Goal: Task Accomplishment & Management: Manage account settings

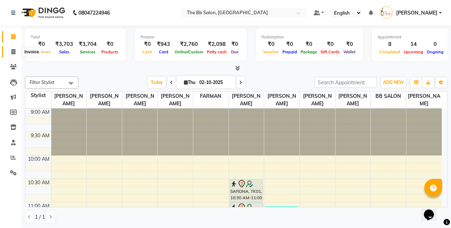
drag, startPoint x: 12, startPoint y: 52, endPoint x: 14, endPoint y: 56, distance: 5.1
click at [12, 51] on icon at bounding box center [13, 51] width 4 height 5
select select "service"
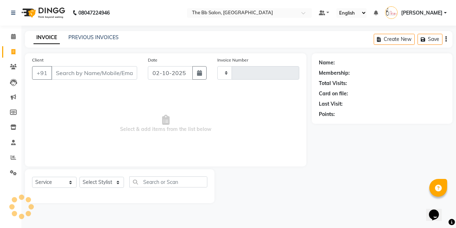
type input "4013"
select select "6231"
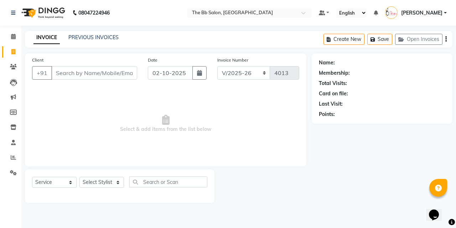
click at [107, 72] on input "Client" at bounding box center [94, 73] width 86 height 14
click at [113, 72] on input "Client" at bounding box center [94, 73] width 86 height 14
drag, startPoint x: 14, startPoint y: 36, endPoint x: 16, endPoint y: 67, distance: 30.7
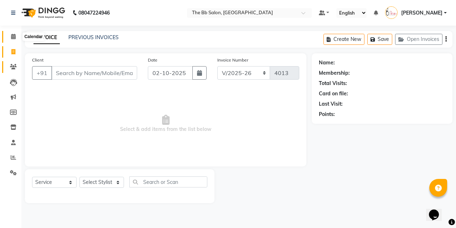
click at [15, 36] on icon at bounding box center [13, 36] width 5 height 5
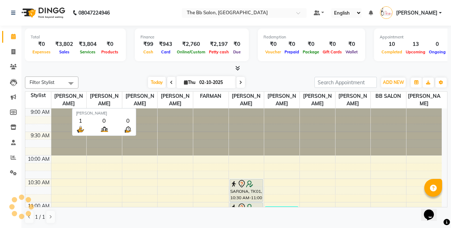
click at [132, 104] on span "[PERSON_NAME]" at bounding box center [139, 100] width 35 height 16
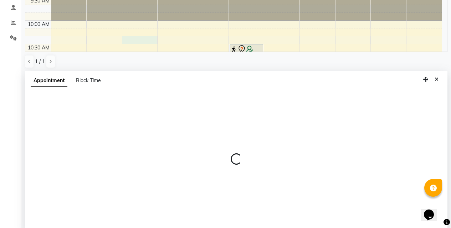
scroll to position [140, 0]
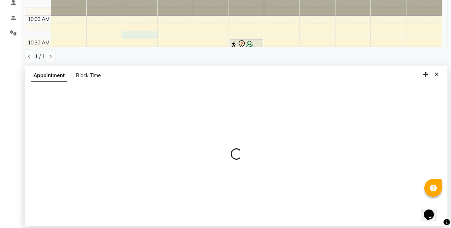
select select "83659"
select select "tentative"
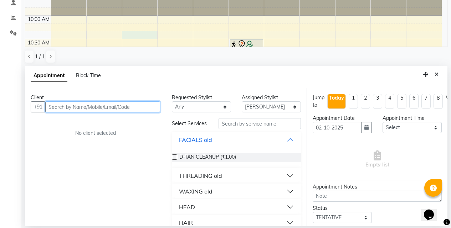
click at [124, 108] on input "text" at bounding box center [102, 107] width 115 height 11
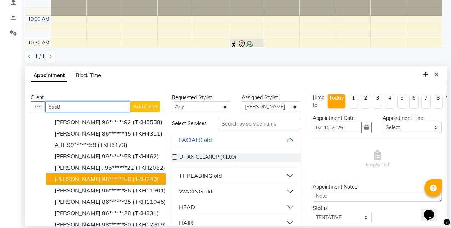
click at [102, 180] on ngb-highlight "98******58" at bounding box center [116, 179] width 29 height 7
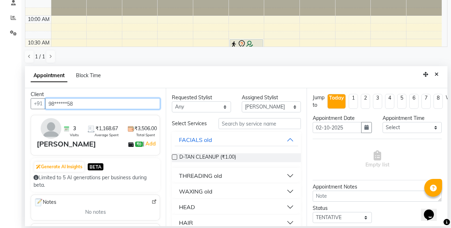
scroll to position [0, 0]
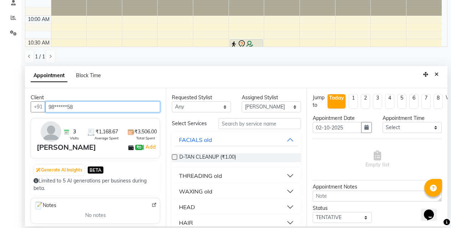
type input "98******58"
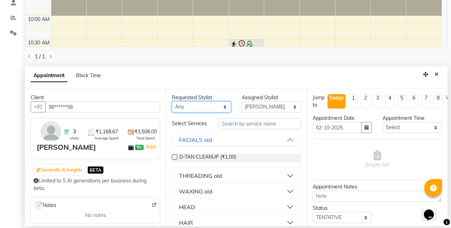
click at [223, 107] on select "Any BB SALON [PERSON_NAME] [PERSON_NAME] [PERSON_NAME] [PERSON_NAME] [PERSON_NA…" at bounding box center [201, 107] width 59 height 11
select select "83658"
click at [172, 102] on select "Any BB SALON [PERSON_NAME] [PERSON_NAME] [PERSON_NAME] [PERSON_NAME] [PERSON_NA…" at bounding box center [201, 107] width 59 height 11
select select "83658"
select select "88675"
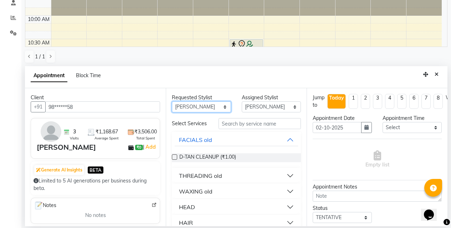
select select "88675"
click at [222, 107] on select "Any BB SALON [PERSON_NAME] [PERSON_NAME] [PERSON_NAME] [PERSON_NAME] [PERSON_NA…" at bounding box center [201, 107] width 59 height 11
select select "83658"
click at [172, 102] on select "Any BB SALON [PERSON_NAME] [PERSON_NAME] [PERSON_NAME] [PERSON_NAME] [PERSON_NA…" at bounding box center [201, 107] width 59 height 11
select select "83658"
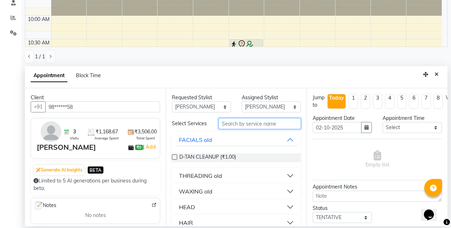
click at [248, 122] on input "text" at bounding box center [260, 123] width 82 height 11
type input "eye"
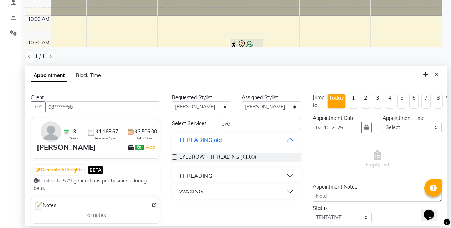
click at [173, 158] on label at bounding box center [174, 157] width 5 height 5
click at [173, 158] on input "checkbox" at bounding box center [174, 158] width 5 height 5
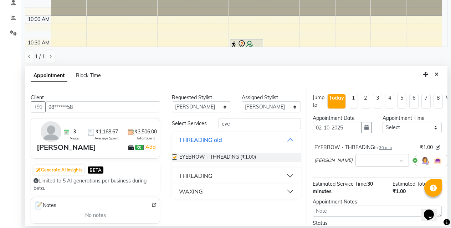
checkbox input "false"
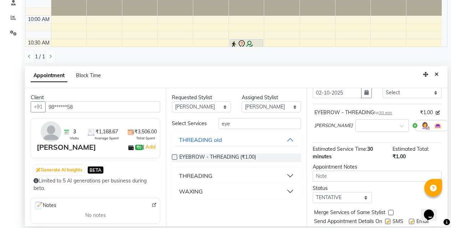
scroll to position [63, 0]
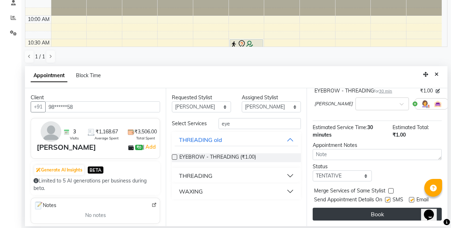
click at [365, 208] on button "Book" at bounding box center [377, 214] width 129 height 13
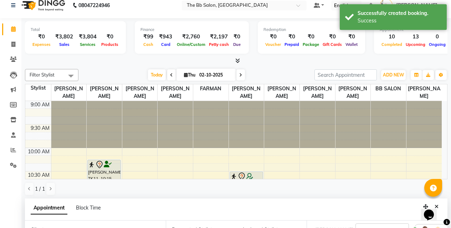
scroll to position [0, 0]
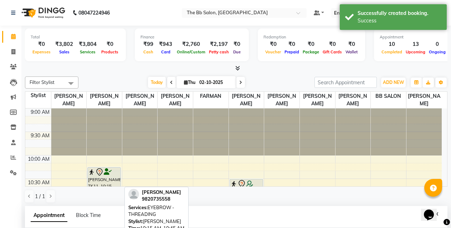
click at [103, 176] on icon at bounding box center [99, 172] width 9 height 9
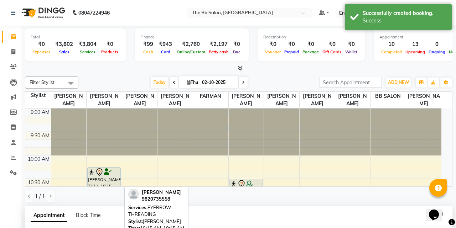
select select "7"
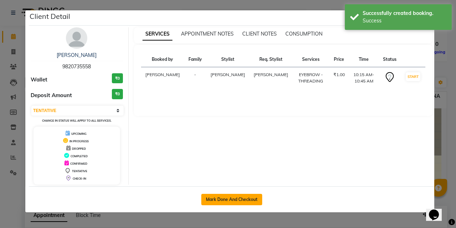
click at [234, 200] on button "Mark Done And Checkout" at bounding box center [231, 199] width 61 height 11
select select "service"
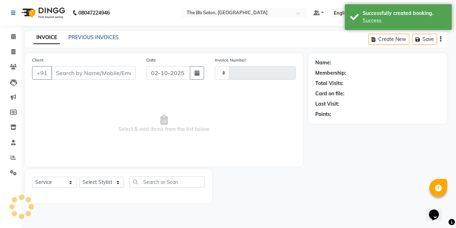
select select "3"
type input "4013"
select select "6231"
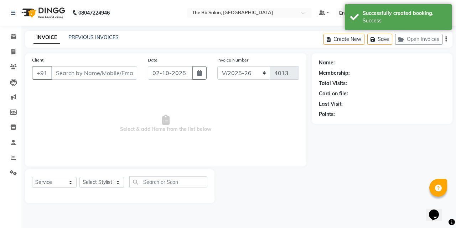
type input "98******58"
select select "83658"
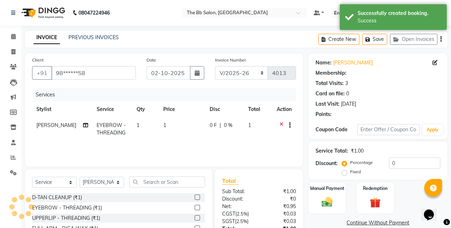
select select "1: Object"
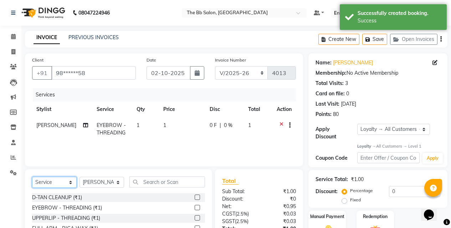
click at [70, 181] on select "Select Service Product Membership Package Voucher Prepaid Gift Card" at bounding box center [54, 182] width 45 height 11
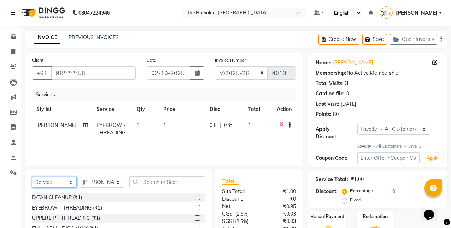
select select "product"
click at [32, 177] on select "Select Service Product Membership Package Voucher Prepaid Gift Card" at bounding box center [54, 182] width 45 height 11
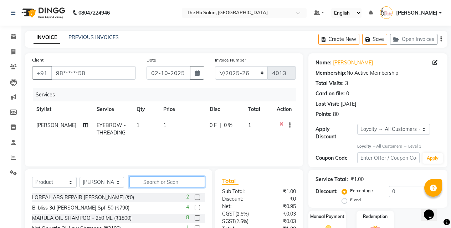
click at [146, 181] on input "text" at bounding box center [167, 182] width 76 height 11
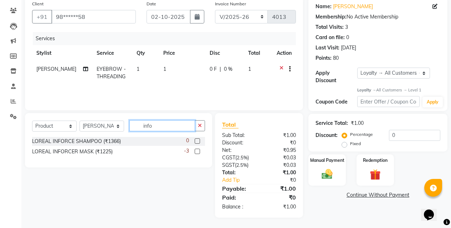
scroll to position [57, 0]
type input "info"
click at [198, 141] on label at bounding box center [197, 140] width 5 height 5
click at [198, 141] on input "checkbox" at bounding box center [197, 141] width 5 height 5
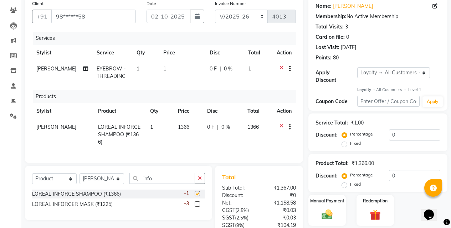
checkbox input "false"
click at [281, 66] on icon at bounding box center [281, 69] width 4 height 9
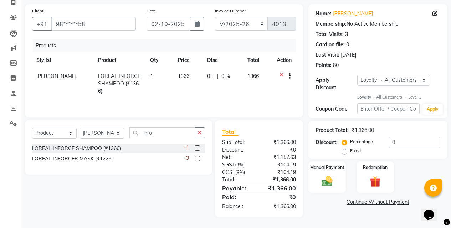
click at [191, 76] on td "1366" at bounding box center [188, 83] width 29 height 31
select select "83658"
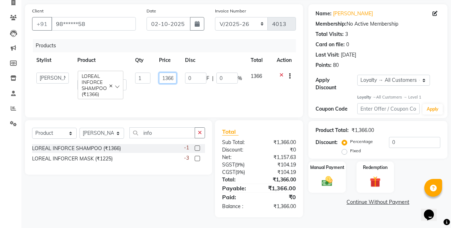
click at [173, 77] on input "1366" at bounding box center [167, 78] width 17 height 11
drag, startPoint x: 175, startPoint y: 78, endPoint x: 158, endPoint y: 79, distance: 17.2
click at [158, 79] on td "1366" at bounding box center [168, 81] width 26 height 26
type input "790"
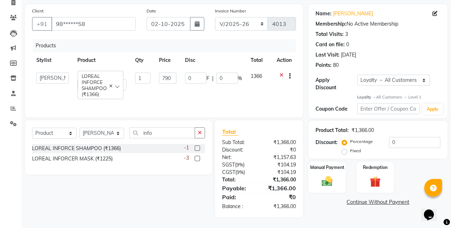
click at [197, 92] on div "Products Stylist Product Qty Price Disc Total Action BB SALON DIPALI EKTA FARMA…" at bounding box center [164, 74] width 264 height 71
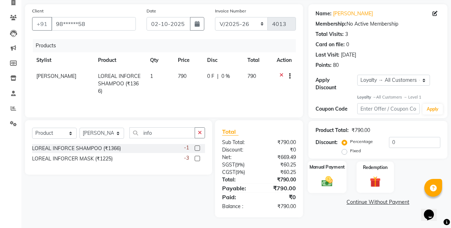
click at [325, 175] on img at bounding box center [327, 181] width 18 height 13
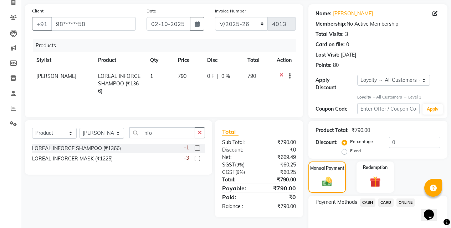
scroll to position [79, 0]
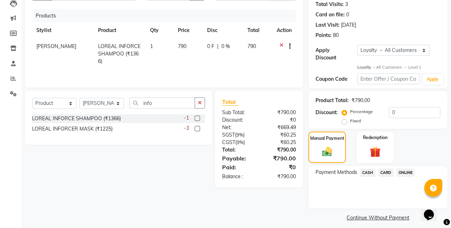
click at [404, 169] on span "ONLINE" at bounding box center [405, 173] width 19 height 8
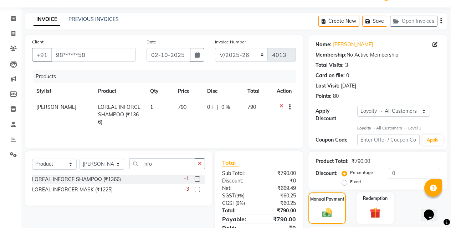
scroll to position [89, 0]
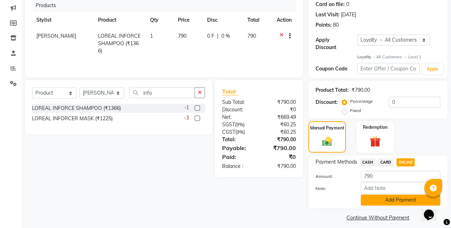
click at [389, 195] on button "Add Payment" at bounding box center [400, 200] width 79 height 11
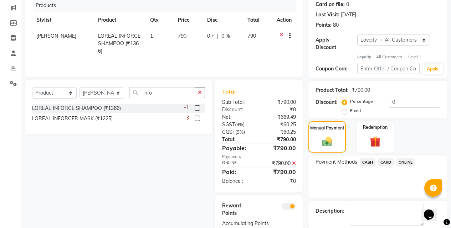
scroll to position [122, 0]
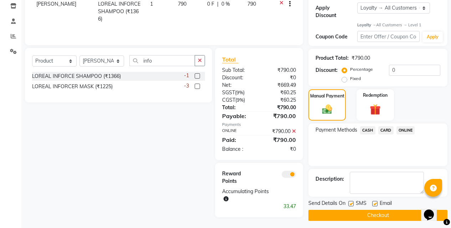
click at [373, 212] on button "Checkout" at bounding box center [377, 215] width 139 height 11
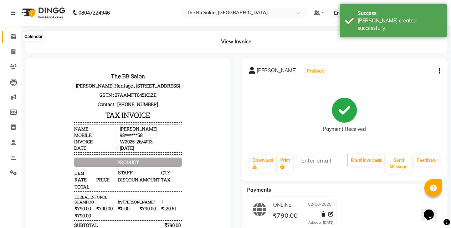
click at [14, 37] on icon at bounding box center [13, 36] width 5 height 5
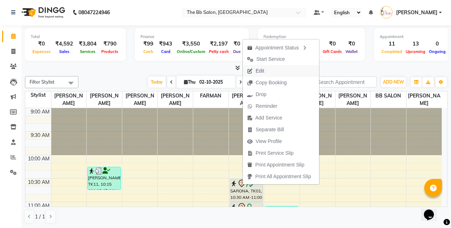
click at [266, 71] on span "Edit" at bounding box center [256, 71] width 26 height 12
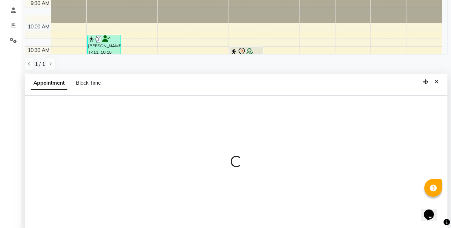
select select "tentative"
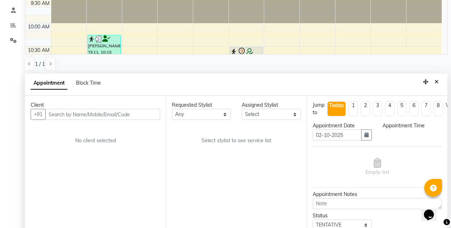
scroll to position [140, 0]
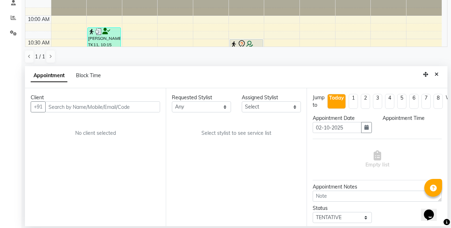
select select "83524"
select select "630"
select select "3065"
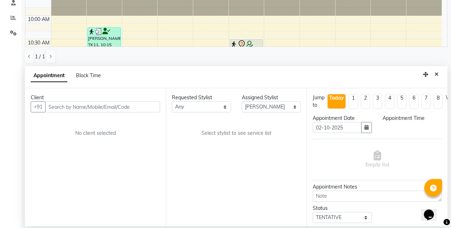
select select "3065"
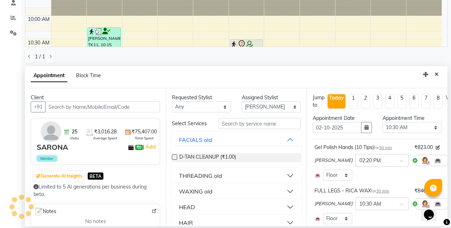
scroll to position [236, 0]
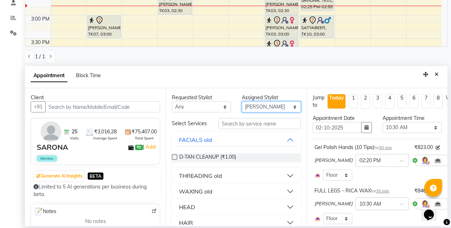
click at [255, 111] on select "Select BB SALON DIPALI EKTA FARMAN GOUSIYA SHAIKH MANGESH TAVARE Nazim Shaikh R…" at bounding box center [271, 107] width 59 height 11
click at [242, 102] on select "Select BB SALON DIPALI EKTA FARMAN GOUSIYA SHAIKH MANGESH TAVARE Nazim Shaikh R…" at bounding box center [271, 107] width 59 height 11
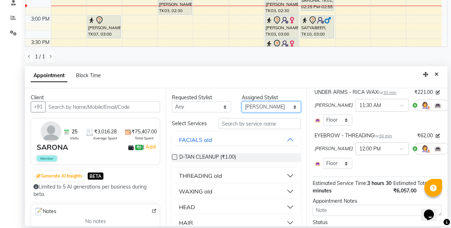
scroll to position [285, 0]
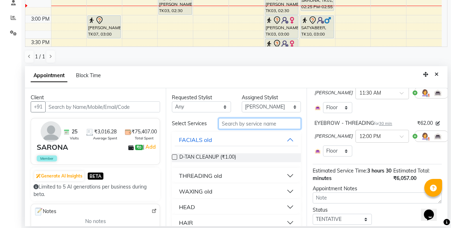
click at [237, 129] on input "text" at bounding box center [260, 123] width 82 height 11
type input "coffe"
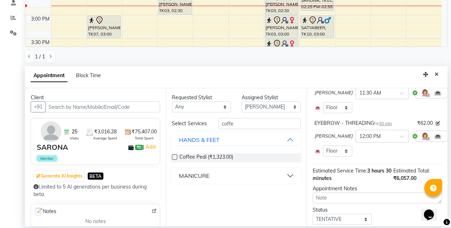
click at [176, 158] on label at bounding box center [174, 157] width 5 height 5
click at [176, 158] on input "checkbox" at bounding box center [174, 158] width 5 height 5
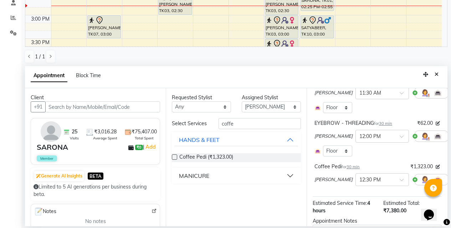
checkbox input "false"
drag, startPoint x: 245, startPoint y: 125, endPoint x: 179, endPoint y: 129, distance: 65.4
click at [179, 129] on div "Select Services coffe HANDS & FEET Coffee Pedi (₹1,323.00) MANICURE" at bounding box center [236, 151] width 129 height 66
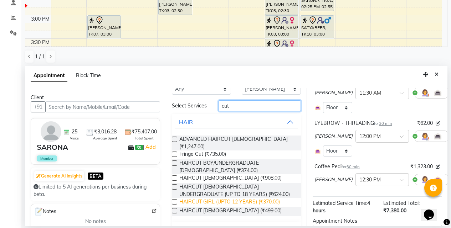
scroll to position [32, 0]
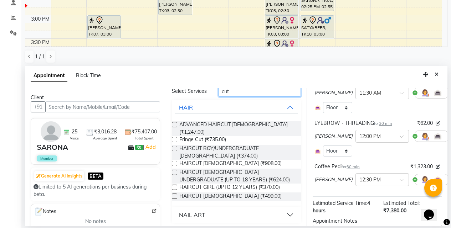
type input "cut"
click at [199, 214] on div "NAIL ART" at bounding box center [192, 215] width 26 height 9
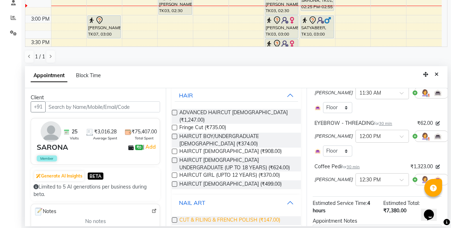
scroll to position [58, 0]
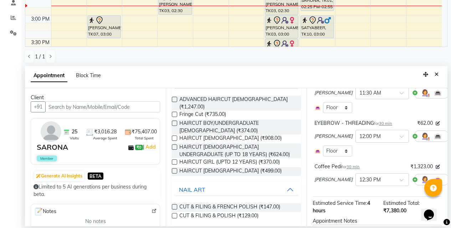
click at [175, 214] on label at bounding box center [174, 216] width 5 height 5
click at [175, 215] on input "checkbox" at bounding box center [174, 217] width 5 height 5
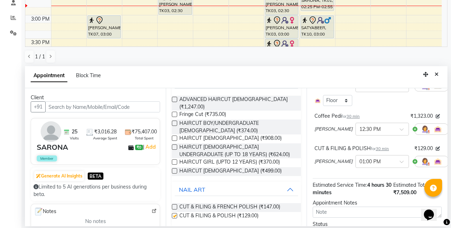
scroll to position [392, 0]
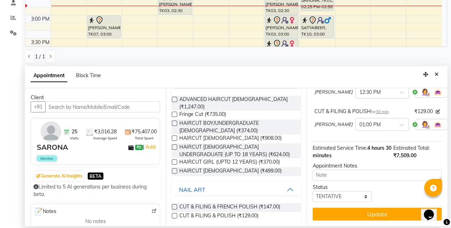
checkbox input "false"
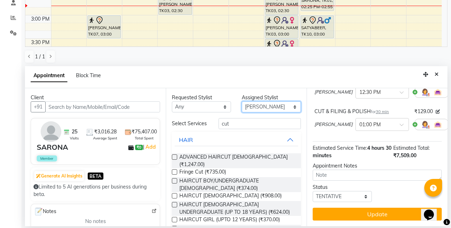
click at [271, 109] on select "Select BB SALON DIPALI EKTA FARMAN GOUSIYA SHAIKH MANGESH TAVARE Nazim Shaikh R…" at bounding box center [271, 107] width 59 height 11
select select "84071"
click at [242, 102] on select "Select BB SALON DIPALI EKTA FARMAN GOUSIYA SHAIKH MANGESH TAVARE Nazim Shaikh R…" at bounding box center [271, 107] width 59 height 11
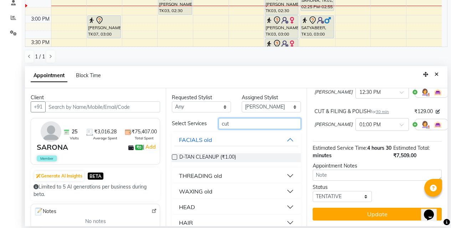
drag, startPoint x: 241, startPoint y: 129, endPoint x: 196, endPoint y: 128, distance: 45.3
click at [196, 128] on div "Select Services cut" at bounding box center [236, 123] width 140 height 11
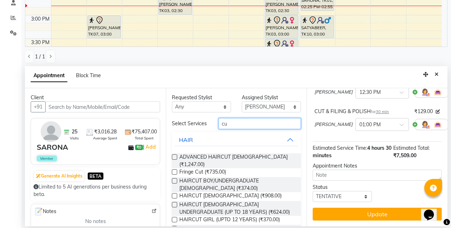
type input "cut"
drag, startPoint x: 174, startPoint y: 194, endPoint x: 264, endPoint y: 193, distance: 90.9
click at [175, 194] on label at bounding box center [174, 196] width 5 height 5
click at [175, 195] on input "checkbox" at bounding box center [174, 197] width 5 height 5
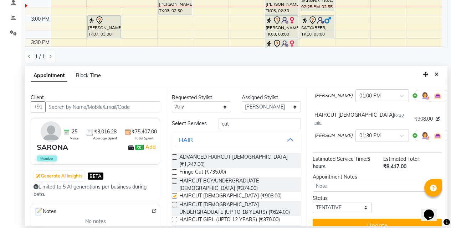
scroll to position [418, 0]
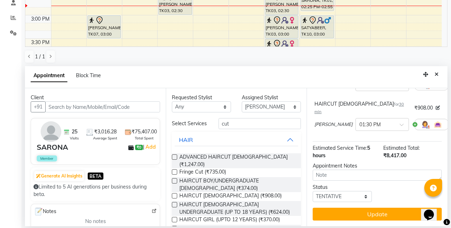
checkbox input "false"
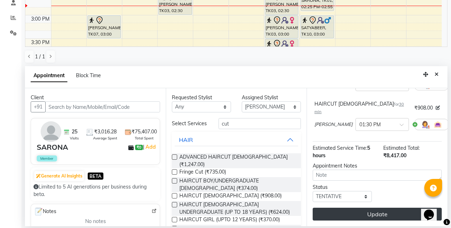
click at [369, 208] on button "Update" at bounding box center [377, 214] width 129 height 13
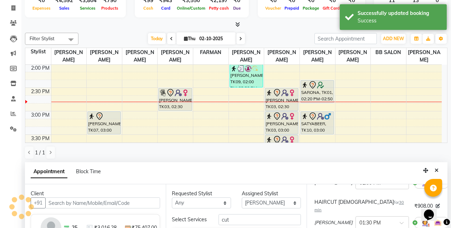
scroll to position [426, 0]
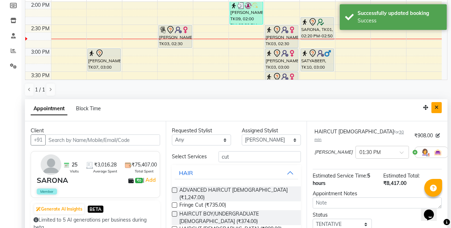
click at [437, 110] on icon "Close" at bounding box center [437, 107] width 4 height 5
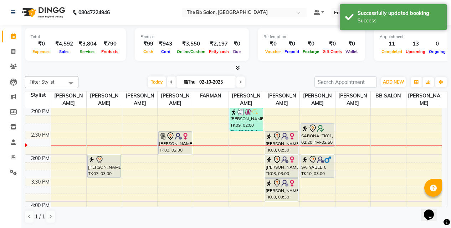
scroll to position [200, 0]
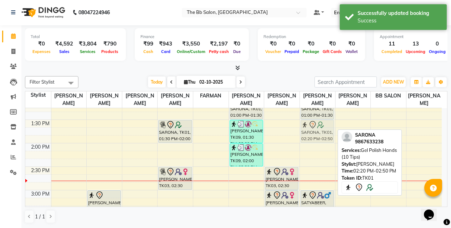
drag, startPoint x: 310, startPoint y: 165, endPoint x: 314, endPoint y: 128, distance: 36.5
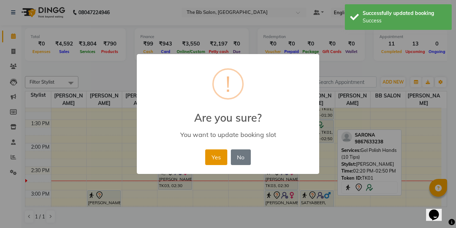
click at [218, 161] on button "Yes" at bounding box center [216, 158] width 22 height 16
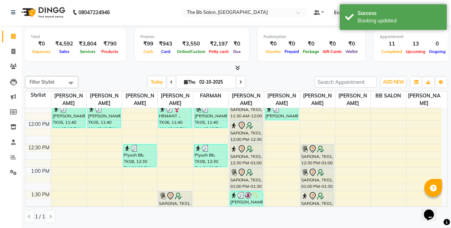
scroll to position [164, 0]
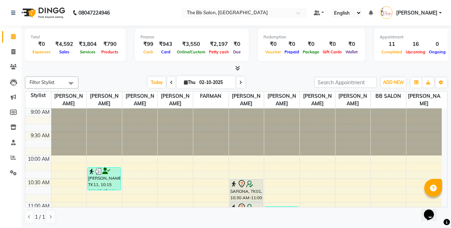
scroll to position [107, 0]
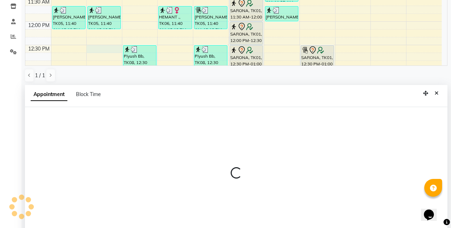
select select "83658"
select select "tentative"
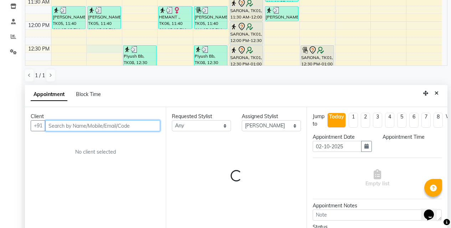
select select "750"
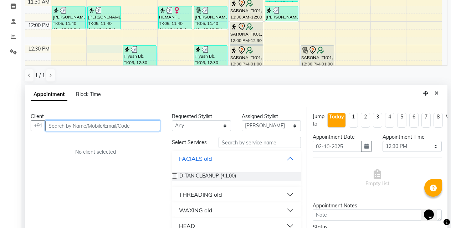
scroll to position [140, 0]
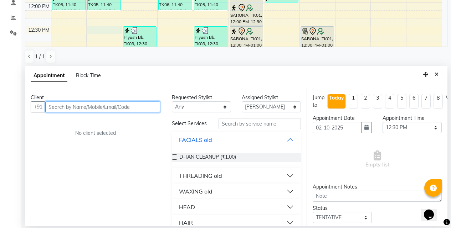
click at [58, 112] on input "text" at bounding box center [102, 107] width 115 height 11
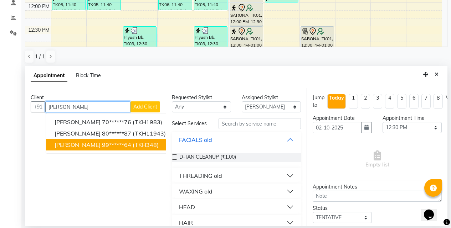
click at [108, 140] on button "SONI SAHA 99******64 (TKH348)" at bounding box center [111, 144] width 130 height 11
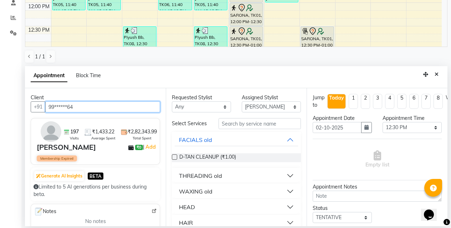
type input "99******64"
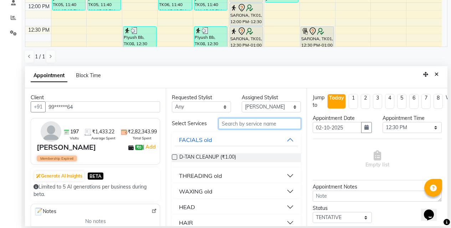
click at [245, 126] on input "text" at bounding box center [260, 123] width 82 height 11
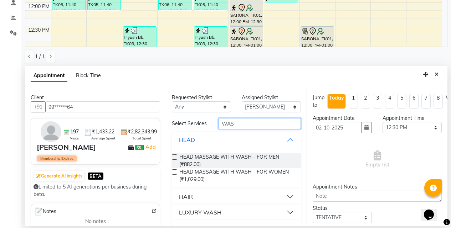
type input "WAS"
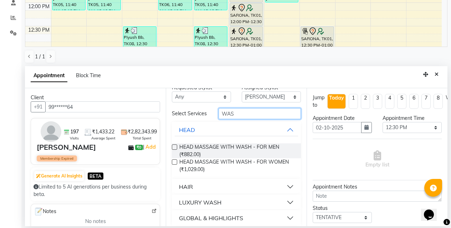
scroll to position [19, 0]
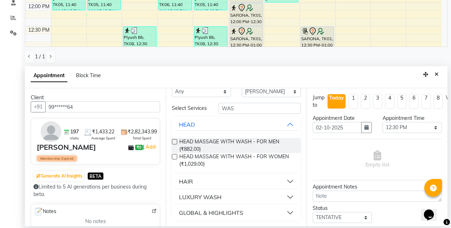
click at [183, 183] on div "HAIR" at bounding box center [186, 182] width 14 height 9
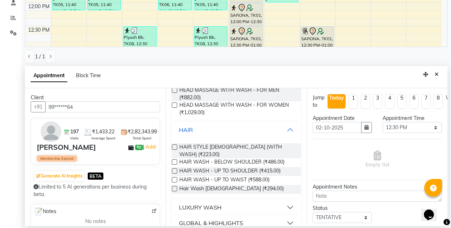
scroll to position [75, 0]
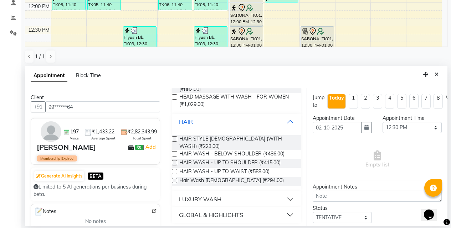
click at [174, 151] on label at bounding box center [174, 153] width 5 height 5
click at [174, 153] on input "checkbox" at bounding box center [174, 155] width 5 height 5
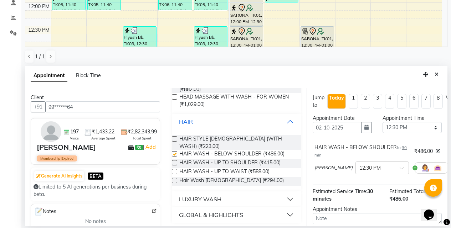
checkbox input "false"
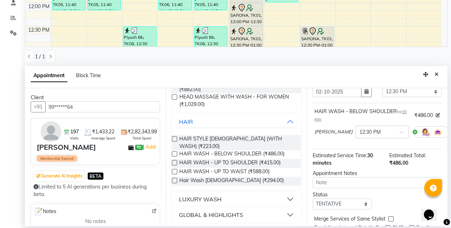
scroll to position [71, 0]
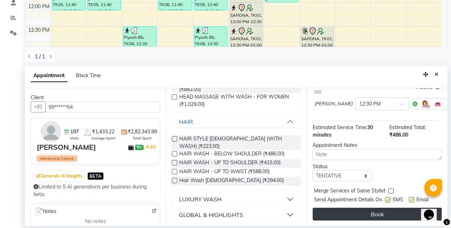
click at [356, 210] on button "Book" at bounding box center [377, 214] width 129 height 13
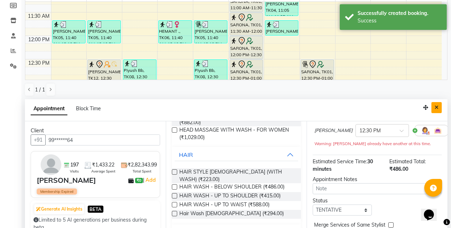
click at [438, 107] on button "Close" at bounding box center [436, 107] width 10 height 11
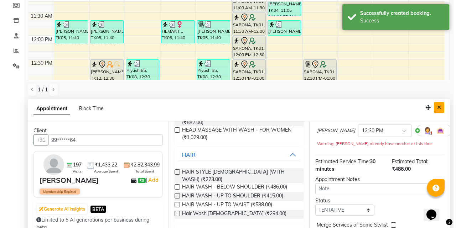
scroll to position [0, 0]
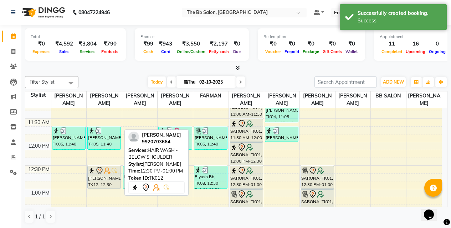
click at [97, 176] on div "SONI SAHA, TK12, 12:30 PM-01:00 PM, HAIR WASH - BELOW SHOULDER" at bounding box center [104, 177] width 33 height 22
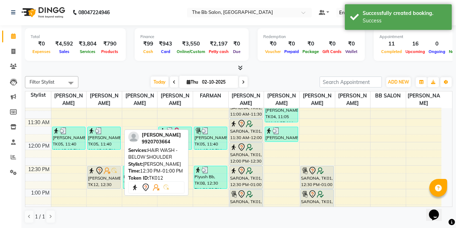
select select "7"
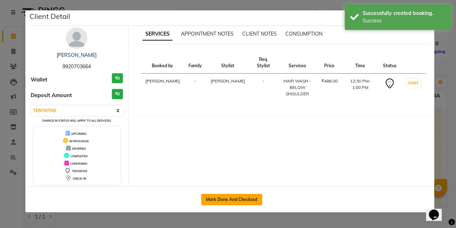
click at [207, 201] on button "Mark Done And Checkout" at bounding box center [231, 199] width 61 height 11
select select "service"
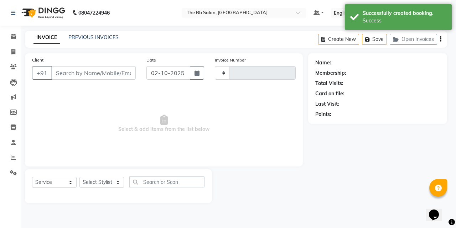
type input "4014"
select select "6231"
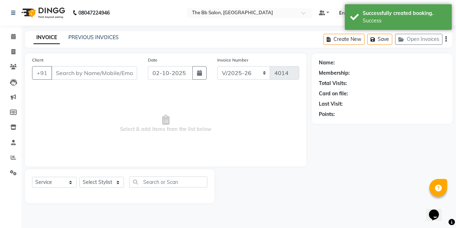
type input "99******64"
select select "83658"
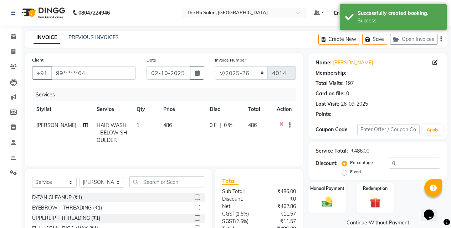
select select "1: Object"
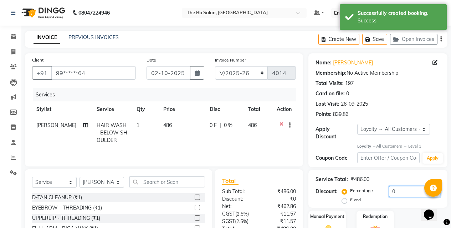
click at [393, 186] on input "0" at bounding box center [414, 191] width 51 height 11
click at [392, 186] on input "0" at bounding box center [414, 191] width 51 height 11
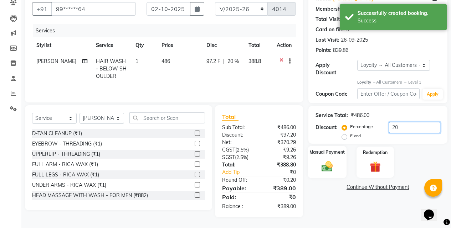
type input "20"
click at [333, 163] on img at bounding box center [327, 166] width 18 height 13
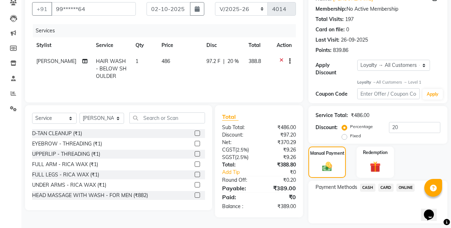
click at [383, 184] on span "CARD" at bounding box center [385, 188] width 15 height 8
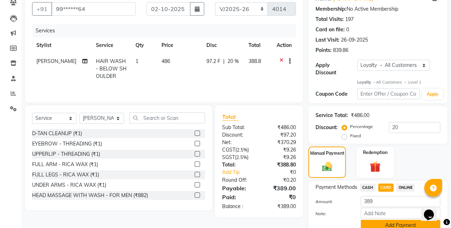
click at [371, 220] on button "Add Payment" at bounding box center [400, 225] width 79 height 11
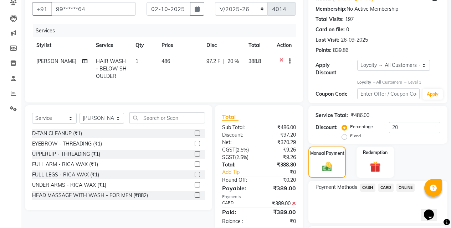
scroll to position [137, 0]
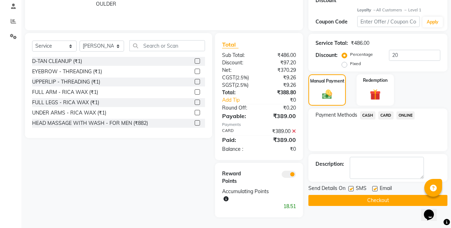
click at [367, 200] on button "Checkout" at bounding box center [377, 200] width 139 height 11
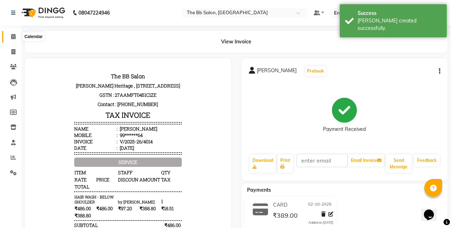
click at [10, 38] on span at bounding box center [13, 37] width 12 height 8
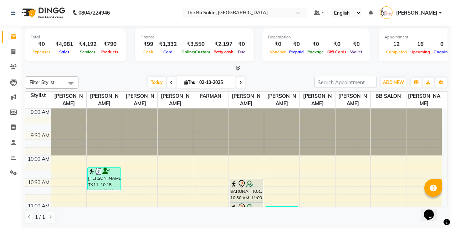
click at [262, 76] on div "Filter Stylist Select All Sanjay Pawar Nazim Shaikh Rupesh Chavan MANGESH TAVAR…" at bounding box center [236, 150] width 422 height 153
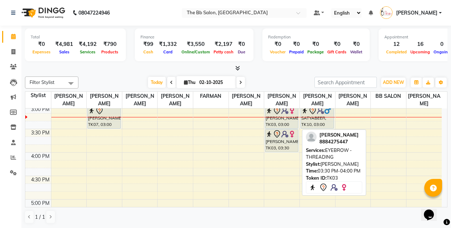
scroll to position [250, 0]
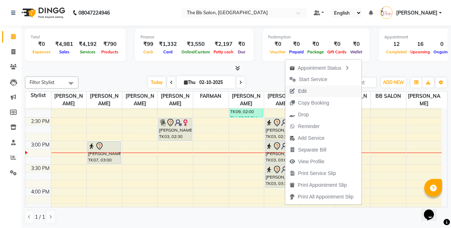
click at [293, 92] on icon "button" at bounding box center [292, 91] width 6 height 5
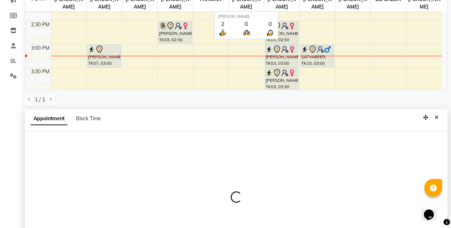
select select "83513"
select select "870"
select select "tentative"
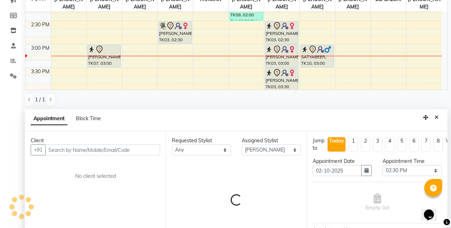
scroll to position [0, 0]
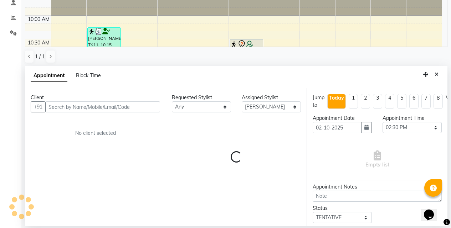
select select "3065"
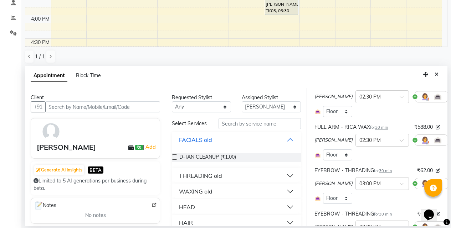
scroll to position [107, 0]
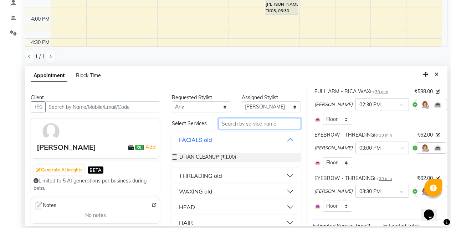
click at [258, 125] on input "text" at bounding box center [260, 123] width 82 height 11
type input "FULL LEGS"
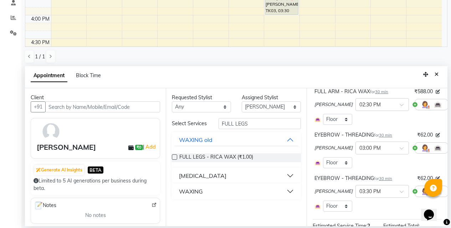
click at [192, 194] on div "WAXING" at bounding box center [191, 192] width 24 height 9
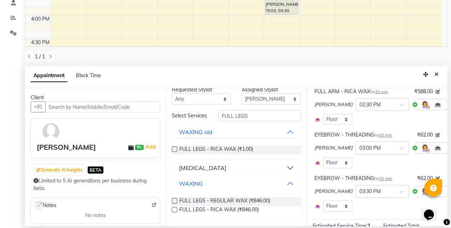
scroll to position [12, 0]
click at [176, 210] on label at bounding box center [174, 209] width 5 height 5
click at [176, 210] on input "checkbox" at bounding box center [174, 211] width 5 height 5
checkbox input "false"
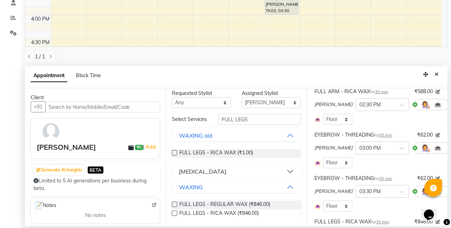
scroll to position [0, 0]
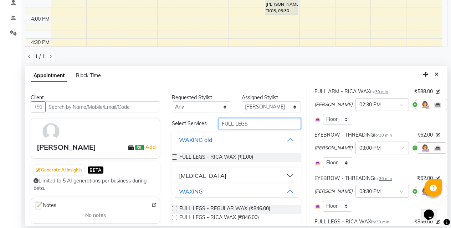
drag, startPoint x: 252, startPoint y: 122, endPoint x: 207, endPoint y: 130, distance: 46.0
click at [207, 129] on div "Select Services FULL LEGS" at bounding box center [236, 123] width 140 height 11
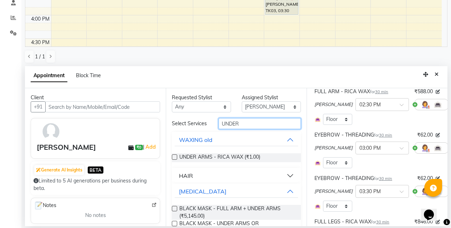
scroll to position [57, 0]
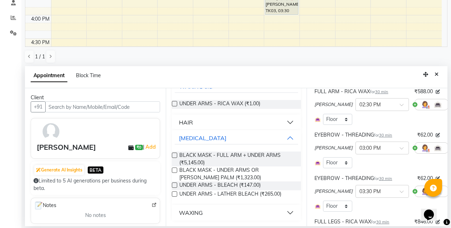
type input "UNDER"
click at [189, 216] on div "WAXING" at bounding box center [191, 213] width 24 height 9
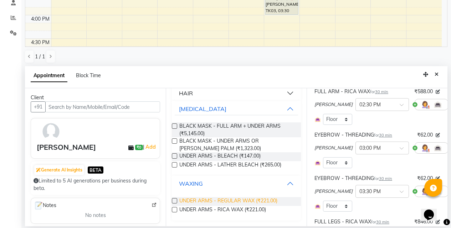
scroll to position [86, 0]
click at [175, 209] on label at bounding box center [174, 209] width 5 height 5
click at [175, 209] on input "checkbox" at bounding box center [174, 211] width 5 height 5
checkbox input "false"
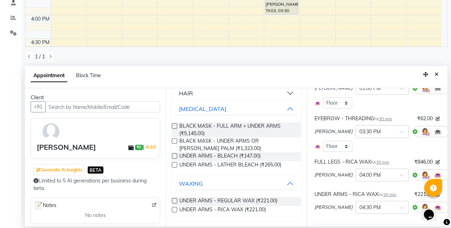
scroll to position [250, 0]
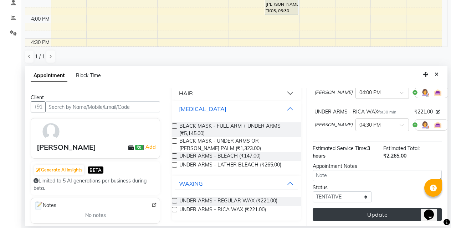
click at [358, 218] on button "Update" at bounding box center [377, 215] width 129 height 13
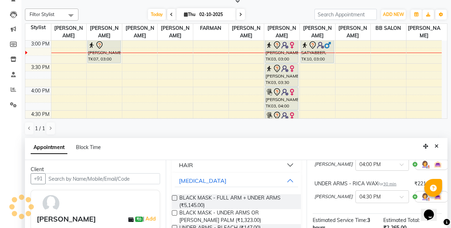
scroll to position [140, 0]
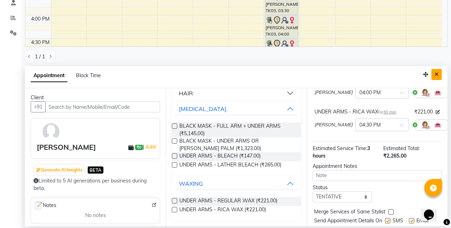
click at [435, 74] on icon "Close" at bounding box center [437, 74] width 4 height 5
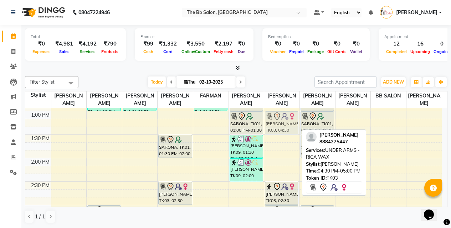
scroll to position [185, 0]
drag, startPoint x: 287, startPoint y: 156, endPoint x: 281, endPoint y: 124, distance: 32.9
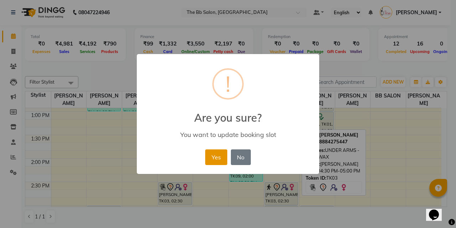
click at [221, 160] on button "Yes" at bounding box center [216, 158] width 22 height 16
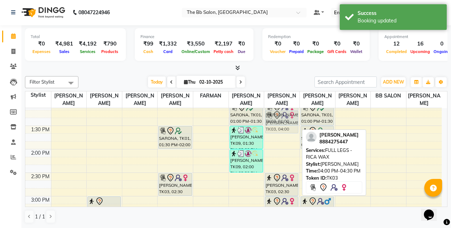
scroll to position [189, 0]
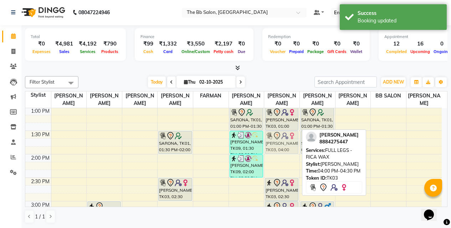
drag, startPoint x: 284, startPoint y: 198, endPoint x: 269, endPoint y: 149, distance: 50.9
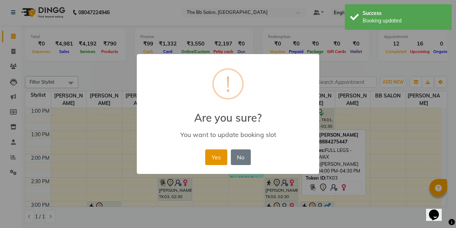
click at [219, 156] on button "Yes" at bounding box center [216, 158] width 22 height 16
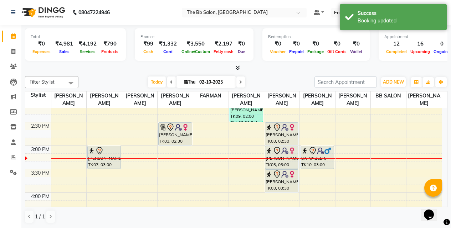
scroll to position [225, 0]
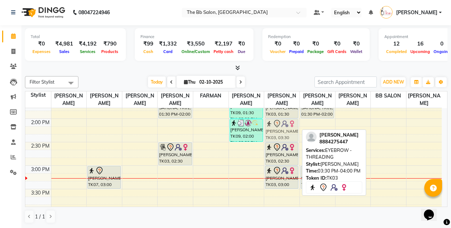
drag, startPoint x: 286, startPoint y: 200, endPoint x: 286, endPoint y: 132, distance: 68.1
click at [286, 132] on div "NITIKA, TK04, 11:05 AM-11:35 AM, EYEBROW - THREADING NITIKA, TK04, 11:40 AM-12:…" at bounding box center [281, 213] width 35 height 658
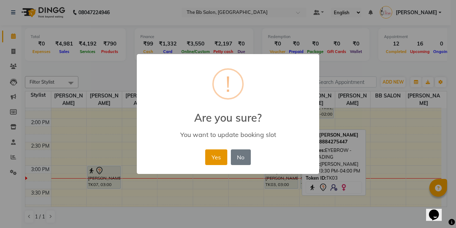
click at [219, 156] on button "Yes" at bounding box center [216, 158] width 22 height 16
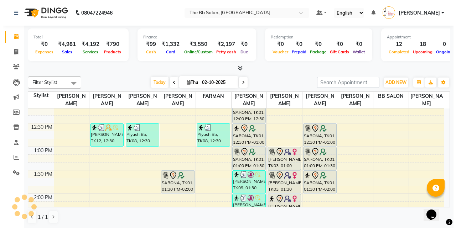
scroll to position [143, 0]
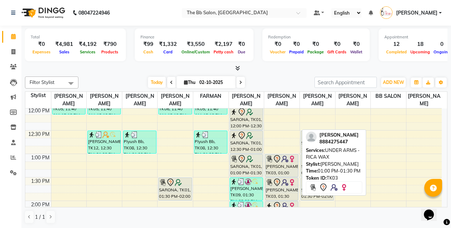
click at [282, 168] on div "kruti, TK03, 01:00 PM-01:30 PM, UNDER ARMS - RICA WAX" at bounding box center [281, 166] width 33 height 22
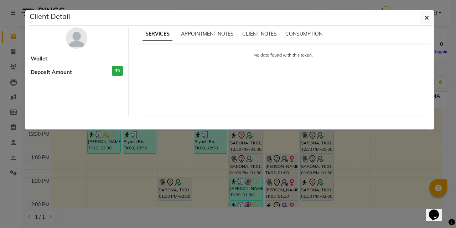
select select "7"
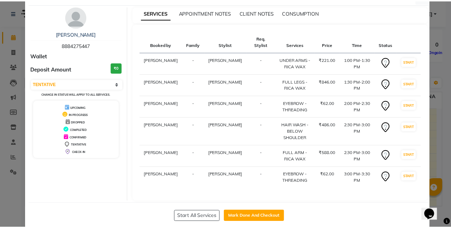
scroll to position [33, 0]
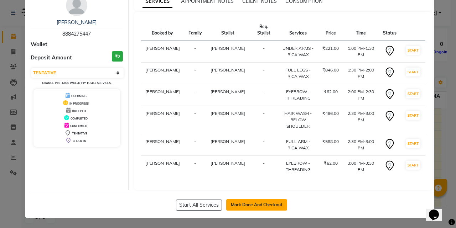
click at [260, 206] on button "Mark Done And Checkout" at bounding box center [256, 205] width 61 height 11
select select "6231"
select select "service"
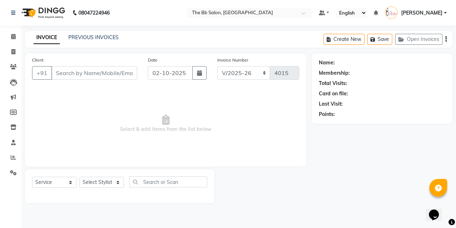
type input "88******47"
select select "83513"
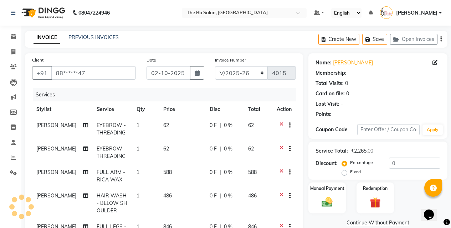
select select "1: Object"
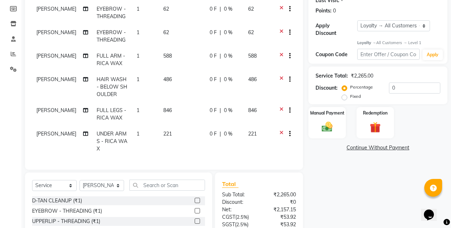
scroll to position [107, 0]
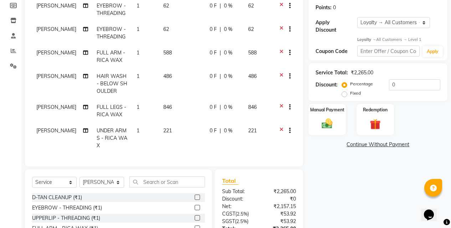
click at [279, 73] on icon at bounding box center [281, 77] width 4 height 9
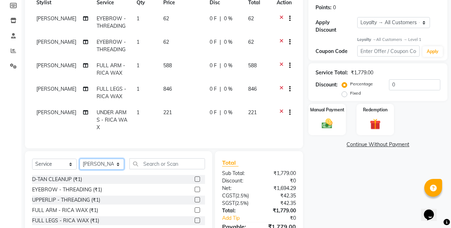
click at [113, 163] on select "Select Stylist BB SALON DIPALI EKTA FARMAN GOPAL GOUSIYA SHAIKH MANGESH TAVARE …" at bounding box center [101, 164] width 45 height 11
select select "84071"
click at [79, 159] on select "Select Stylist BB SALON DIPALI EKTA FARMAN GOPAL GOUSIYA SHAIKH MANGESH TAVARE …" at bounding box center [101, 164] width 45 height 11
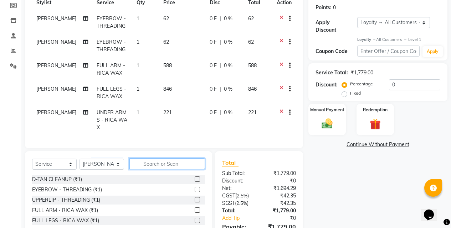
click at [166, 169] on input "text" at bounding box center [167, 164] width 76 height 11
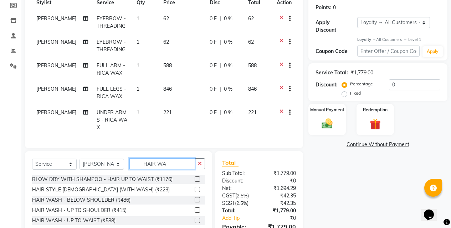
type input "HAIR WA"
click at [195, 221] on label at bounding box center [197, 220] width 5 height 5
click at [195, 221] on input "checkbox" at bounding box center [197, 221] width 5 height 5
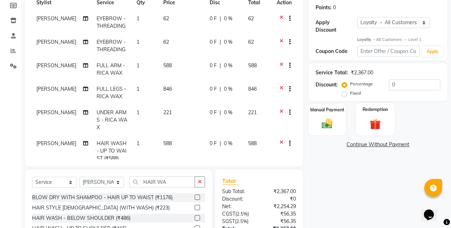
checkbox input "false"
click at [389, 79] on input "0" at bounding box center [414, 84] width 51 height 11
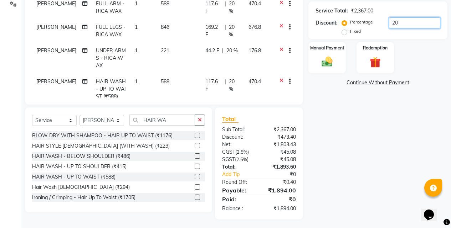
scroll to position [171, 0]
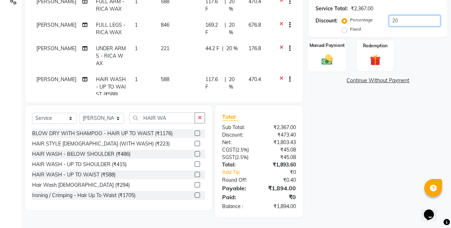
type input "20"
click at [329, 53] on img at bounding box center [327, 59] width 18 height 13
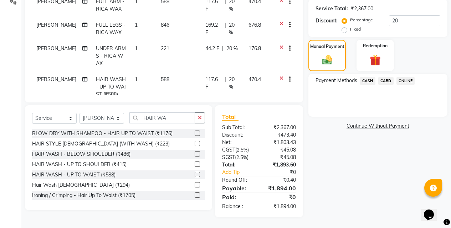
click at [405, 77] on span "ONLINE" at bounding box center [405, 81] width 19 height 8
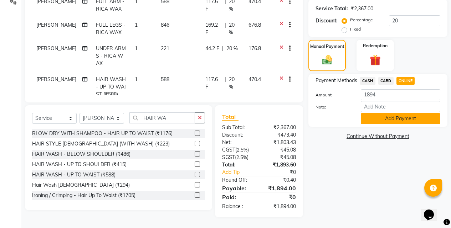
click at [387, 113] on button "Add Payment" at bounding box center [400, 118] width 79 height 11
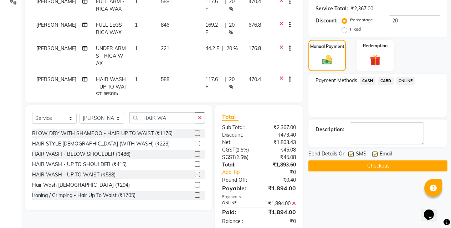
click at [376, 161] on button "Checkout" at bounding box center [377, 166] width 139 height 11
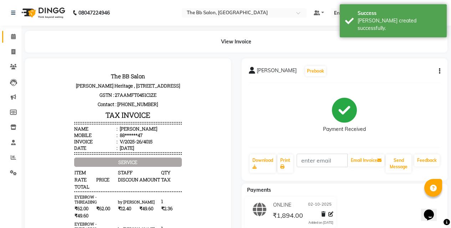
click at [16, 41] on link "Calendar" at bounding box center [10, 37] width 17 height 12
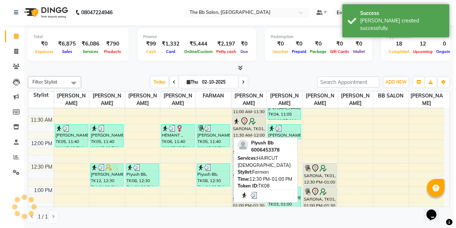
scroll to position [178, 0]
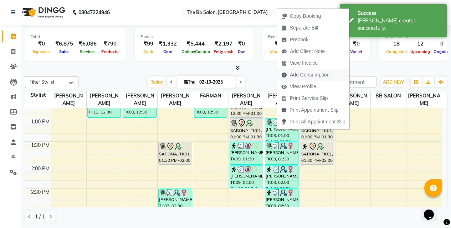
click at [297, 75] on span "Add Consumption" at bounding box center [310, 74] width 40 height 7
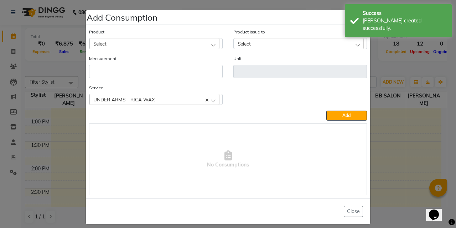
click at [108, 48] on div "Select" at bounding box center [154, 43] width 130 height 11
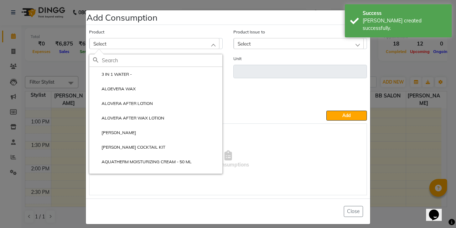
click at [109, 62] on input "text" at bounding box center [162, 61] width 120 height 12
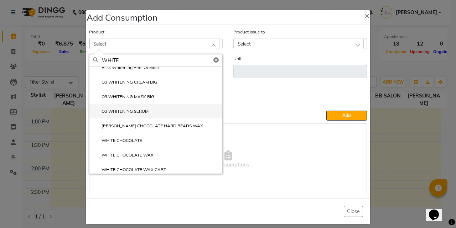
scroll to position [10, 0]
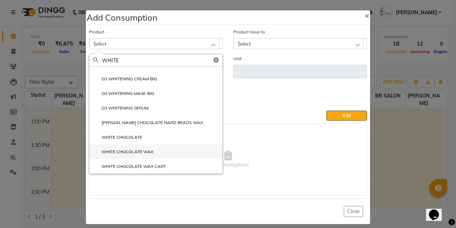
type input "WHITE"
click at [132, 148] on li "WHITE CHOCOLATE WAX" at bounding box center [155, 152] width 133 height 15
type input "ML"
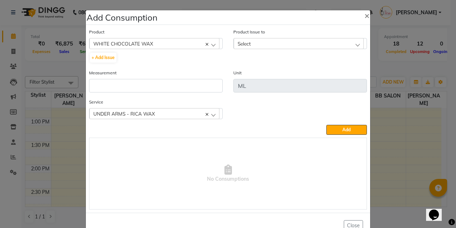
click at [279, 36] on div "Product Issue to Select 2025-09-28, Issued to: SHILPA YADAV, Balance: 730" at bounding box center [300, 38] width 134 height 21
click at [278, 46] on div "Select" at bounding box center [299, 43] width 130 height 11
click at [278, 75] on label "2025-09-28, Issued to: SHILPA YADAV, Balance: 730" at bounding box center [290, 74] width 107 height 6
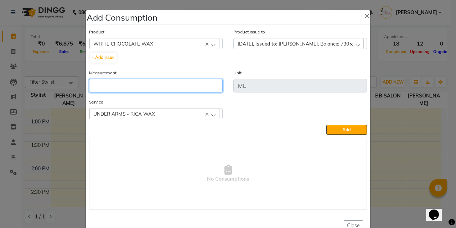
click at [166, 84] on input "number" at bounding box center [156, 86] width 134 height 14
type input "10"
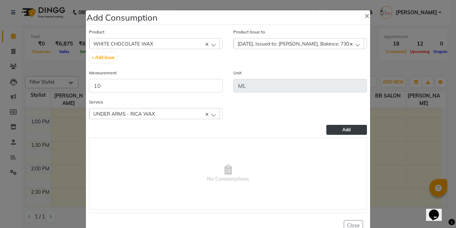
click at [332, 127] on button "Add" at bounding box center [347, 130] width 41 height 10
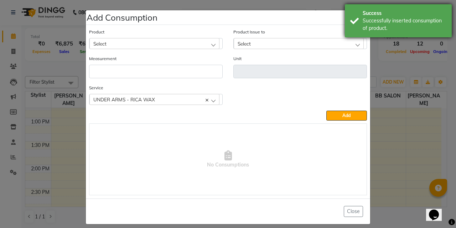
click at [365, 17] on div "Successfully inserted consumption of product." at bounding box center [405, 24] width 84 height 15
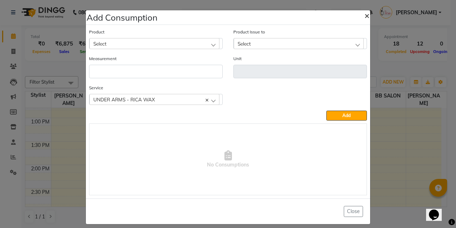
click at [365, 16] on span "×" at bounding box center [367, 15] width 5 height 11
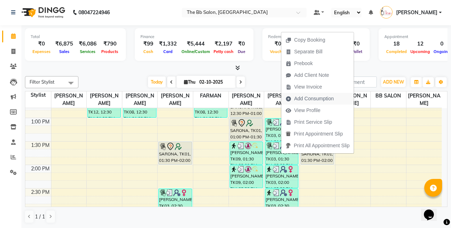
click at [306, 98] on span "Add Consumption" at bounding box center [314, 98] width 40 height 7
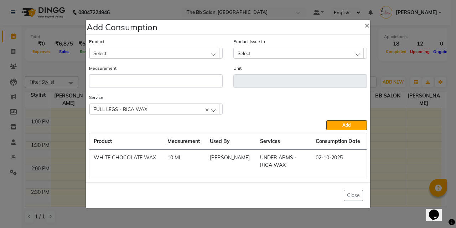
click at [113, 52] on div "Select" at bounding box center [154, 53] width 130 height 11
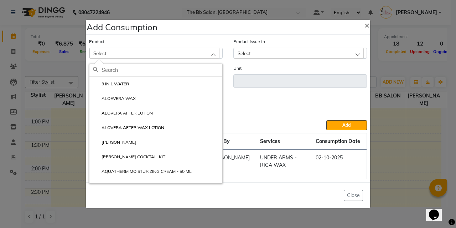
click at [113, 72] on input "text" at bounding box center [162, 70] width 120 height 12
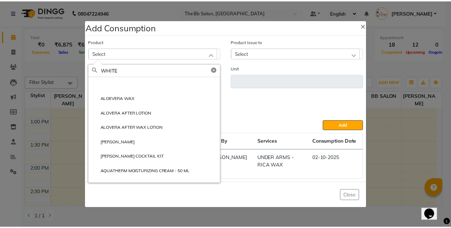
scroll to position [0, 0]
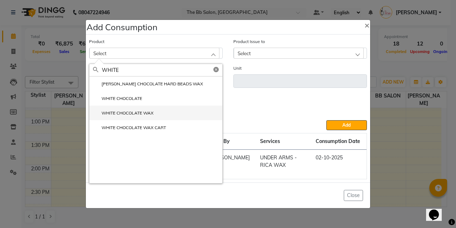
type input "WHITE"
click at [131, 115] on label "WHITE CHOCOLATE WAX" at bounding box center [123, 113] width 61 height 6
type input "ML"
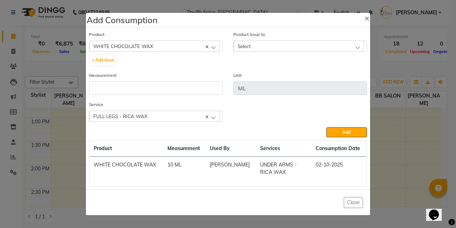
click at [265, 50] on div "Select" at bounding box center [299, 46] width 130 height 11
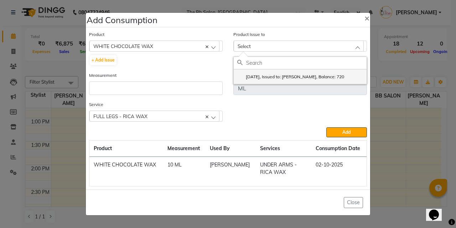
click at [296, 77] on label "2025-09-28, Issued to: SHILPA YADAV, Balance: 720" at bounding box center [290, 77] width 107 height 6
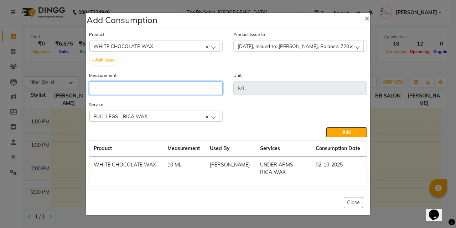
click at [196, 90] on input "number" at bounding box center [156, 89] width 134 height 14
type input "2"
type input "30"
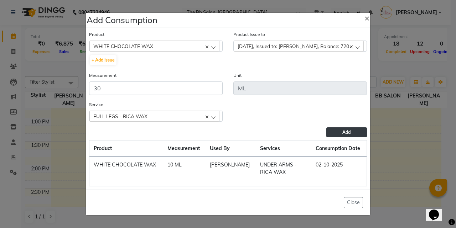
click at [343, 132] on span "Add" at bounding box center [347, 132] width 8 height 5
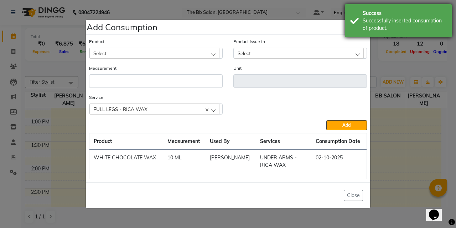
click at [365, 23] on div "Successfully inserted consumption of product." at bounding box center [405, 24] width 84 height 15
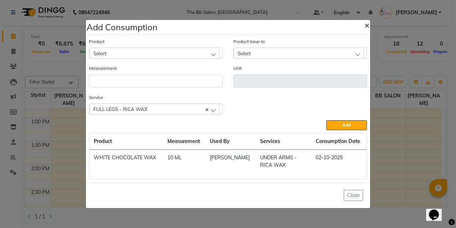
click at [367, 24] on span "×" at bounding box center [367, 25] width 5 height 11
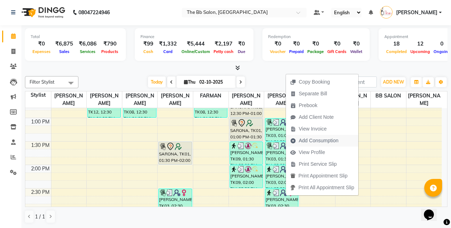
click at [311, 139] on span "Add Consumption" at bounding box center [319, 140] width 40 height 7
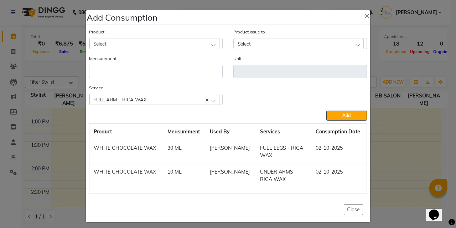
click at [115, 42] on div "Select" at bounding box center [154, 43] width 130 height 11
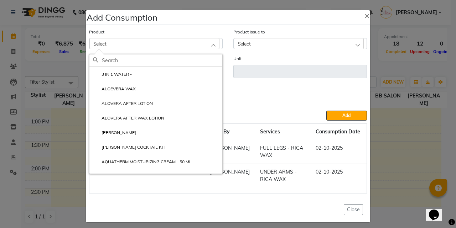
click at [102, 64] on input "text" at bounding box center [162, 61] width 120 height 12
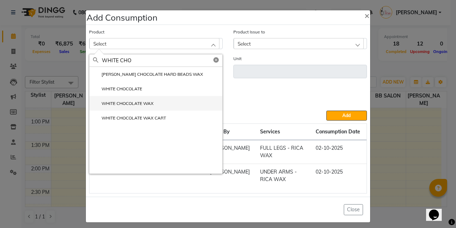
type input "WHITE CHO"
click at [129, 102] on label "WHITE CHOCOLATE WAX" at bounding box center [123, 104] width 61 height 6
type input "ML"
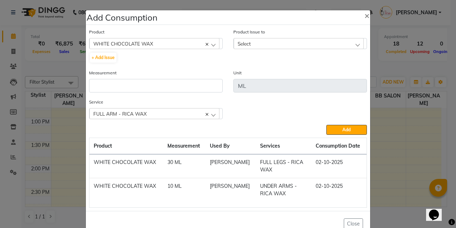
click at [261, 49] on div "Product Issue to Select 2025-09-28, Issued to: SHILPA YADAV, Balance: 690" at bounding box center [300, 48] width 144 height 41
click at [280, 41] on div "Select" at bounding box center [299, 43] width 130 height 11
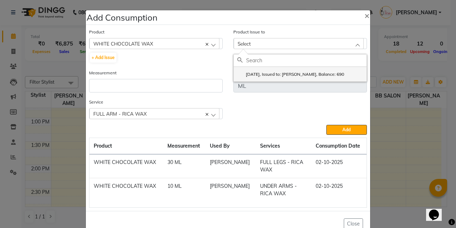
click at [303, 74] on label "2025-09-28, Issued to: SHILPA YADAV, Balance: 690" at bounding box center [290, 74] width 107 height 6
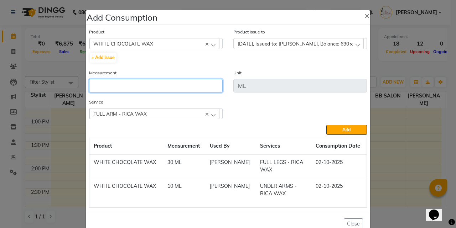
click at [144, 86] on input "number" at bounding box center [156, 86] width 134 height 14
type input "40"
drag, startPoint x: 345, startPoint y: 130, endPoint x: 355, endPoint y: 65, distance: 66.0
click at [345, 129] on span "Add" at bounding box center [347, 129] width 8 height 5
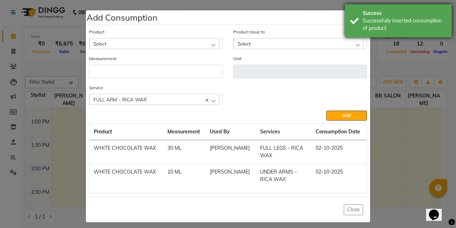
click at [367, 16] on div "Success" at bounding box center [405, 13] width 84 height 7
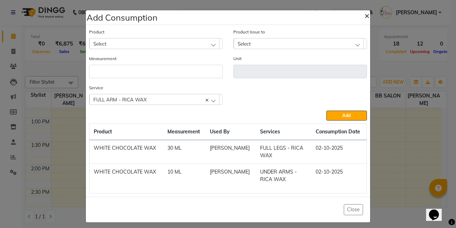
drag, startPoint x: 366, startPoint y: 17, endPoint x: 379, endPoint y: 40, distance: 26.0
click at [366, 16] on span "×" at bounding box center [367, 15] width 5 height 11
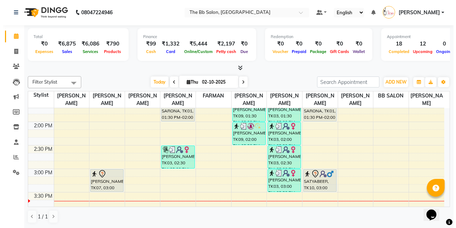
scroll to position [214, 0]
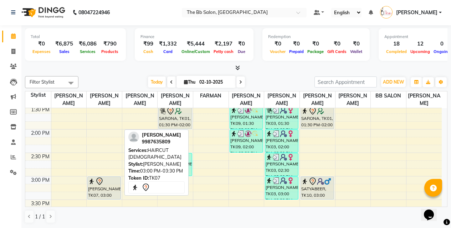
click at [101, 190] on div "[PERSON_NAME], TK07, 03:00 PM-03:30 PM, HAIRCUT [DEMOGRAPHIC_DATA]" at bounding box center [104, 188] width 33 height 22
select select "7"
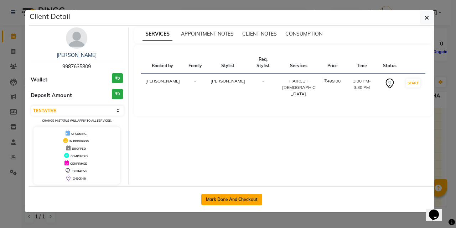
click at [238, 201] on button "Mark Done And Checkout" at bounding box center [231, 199] width 61 height 11
select select "6231"
select select "service"
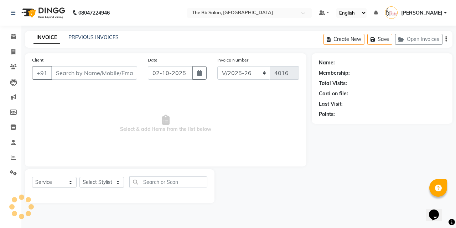
type input "99******09"
select select "83658"
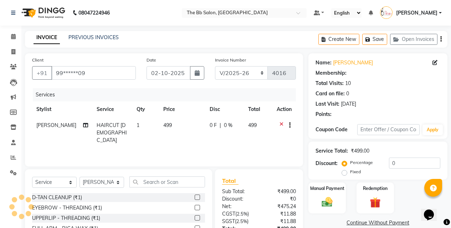
select select "1: Object"
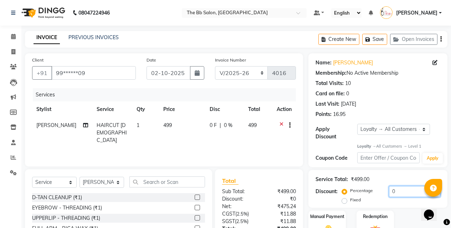
click at [391, 186] on input "0" at bounding box center [414, 191] width 51 height 11
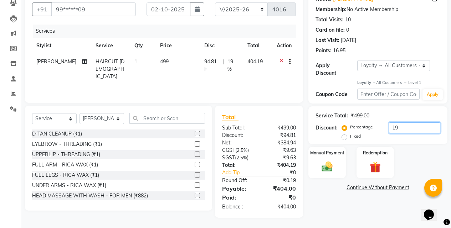
scroll to position [64, 0]
type input "19.8"
click at [333, 154] on div "Manual Payment" at bounding box center [327, 163] width 39 height 32
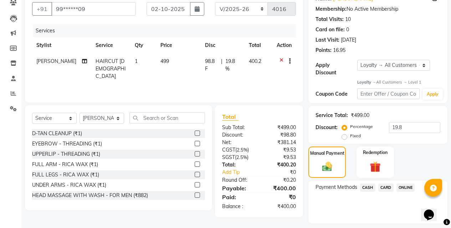
click at [409, 184] on span "ONLINE" at bounding box center [405, 188] width 19 height 8
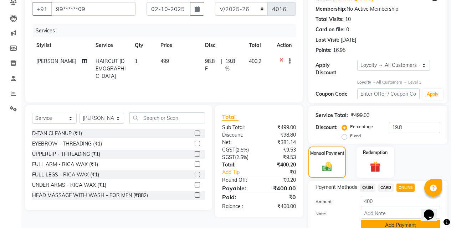
click at [385, 220] on button "Add Payment" at bounding box center [400, 225] width 79 height 11
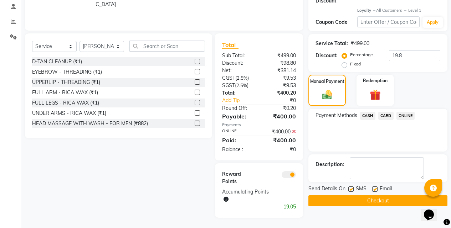
scroll to position [137, 0]
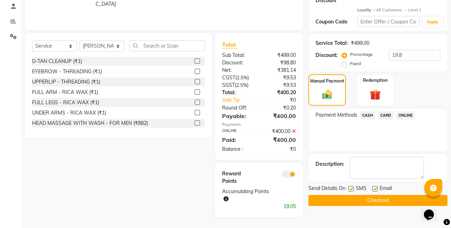
click at [371, 196] on button "Checkout" at bounding box center [377, 200] width 139 height 11
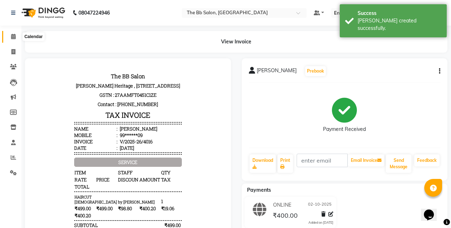
click at [13, 36] on icon at bounding box center [13, 36] width 5 height 5
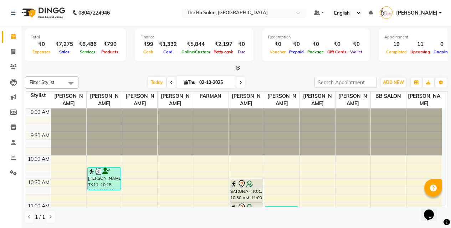
click at [289, 75] on div "Filter Stylist Select All Sanjay Pawar Nazim Shaikh Rupesh Chavan MANGESH TAVAR…" at bounding box center [236, 150] width 422 height 153
click at [15, 51] on icon at bounding box center [13, 51] width 4 height 5
select select "service"
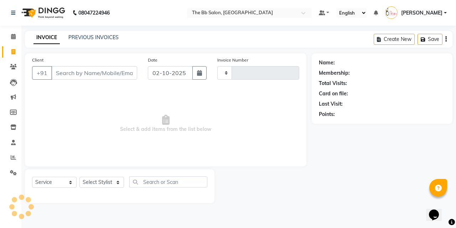
type input "4017"
select select "6231"
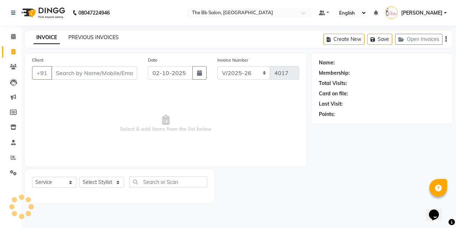
click at [103, 37] on link "PREVIOUS INVOICES" at bounding box center [93, 37] width 50 height 6
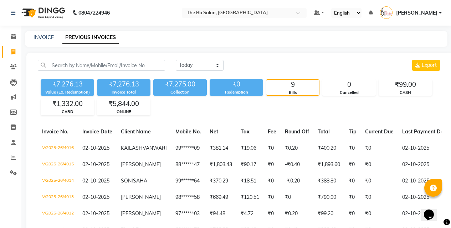
scroll to position [36, 0]
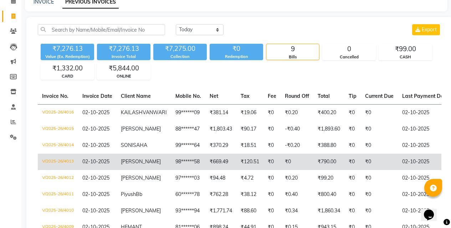
click at [62, 170] on td "V/2025-26/4013" at bounding box center [58, 162] width 40 height 16
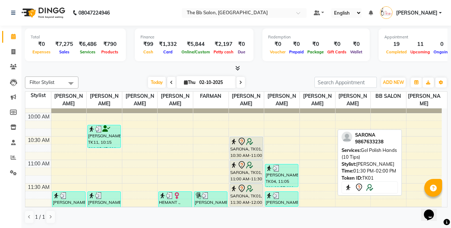
scroll to position [36, 0]
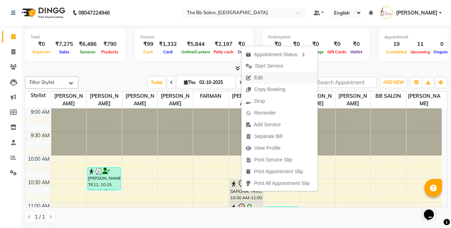
click at [255, 77] on span "Edit" at bounding box center [258, 77] width 9 height 7
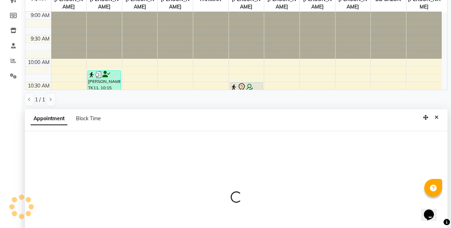
select select "tentative"
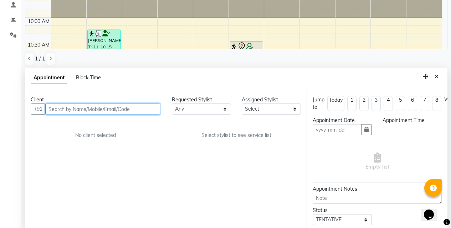
type input "02-10-2025"
select select "630"
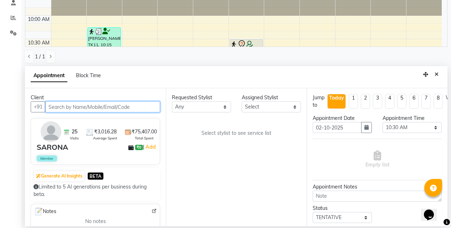
scroll to position [330, 0]
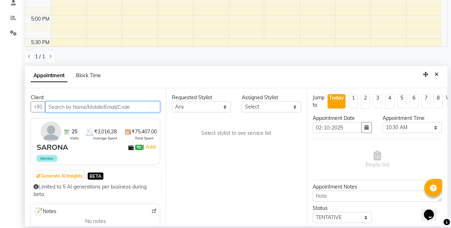
select select "83524"
select select "3065"
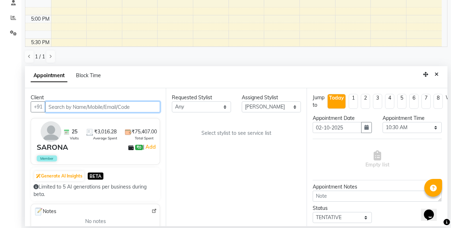
select select "3065"
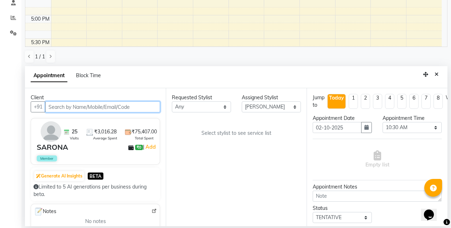
select select "3065"
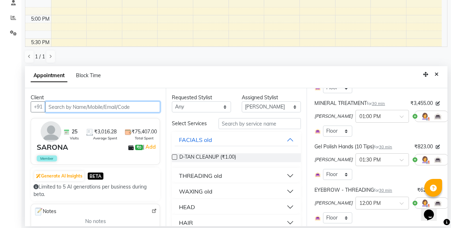
scroll to position [321, 0]
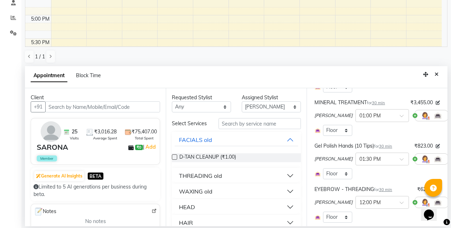
click at [330, 156] on span "[PERSON_NAME]" at bounding box center [333, 159] width 38 height 7
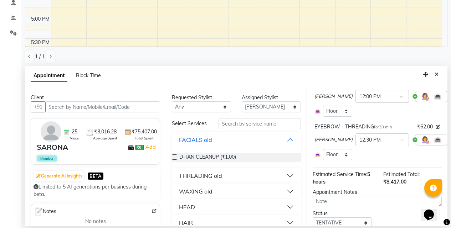
scroll to position [428, 0]
click at [437, 74] on icon "Close" at bounding box center [437, 74] width 4 height 5
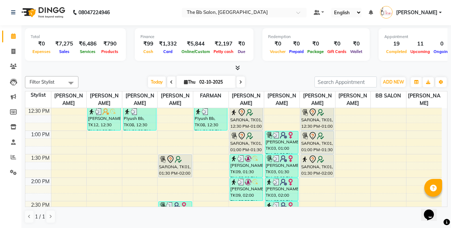
scroll to position [168, 0]
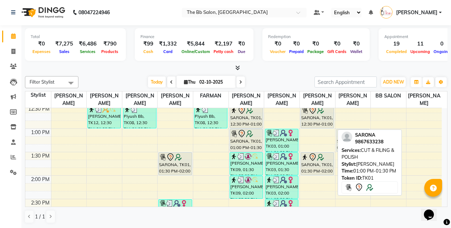
drag, startPoint x: 328, startPoint y: 139, endPoint x: 351, endPoint y: 138, distance: 22.5
click at [351, 138] on div "Filter Stylist Select All Sanjay Pawar Nazim Shaikh Rupesh Chavan MANGESH TAVAR…" at bounding box center [236, 149] width 422 height 153
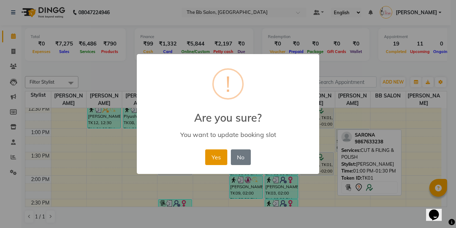
click at [212, 160] on button "Yes" at bounding box center [216, 158] width 22 height 16
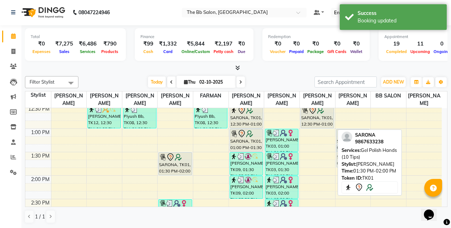
drag, startPoint x: 319, startPoint y: 165, endPoint x: 342, endPoint y: 161, distance: 24.0
click at [342, 161] on div "Filter Stylist Select All Sanjay Pawar Nazim Shaikh Rupesh Chavan MANGESH TAVAR…" at bounding box center [236, 149] width 422 height 153
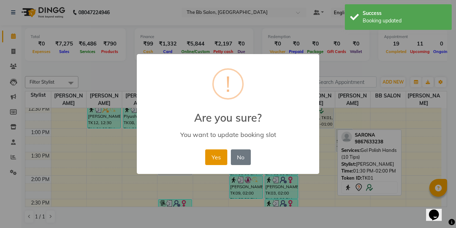
click at [219, 155] on button "Yes" at bounding box center [216, 158] width 22 height 16
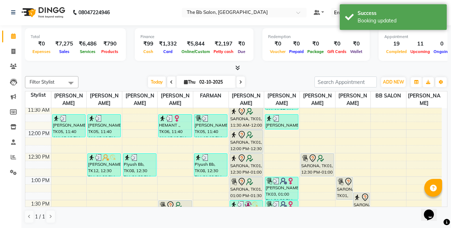
scroll to position [132, 0]
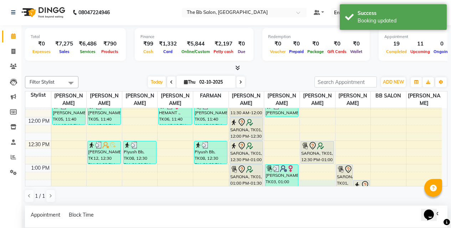
select select "83524"
select select "tentative"
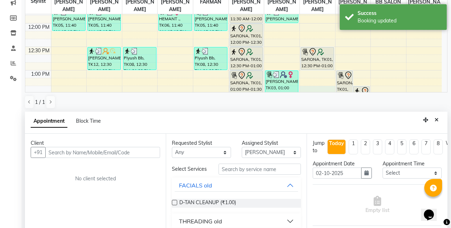
scroll to position [133, 0]
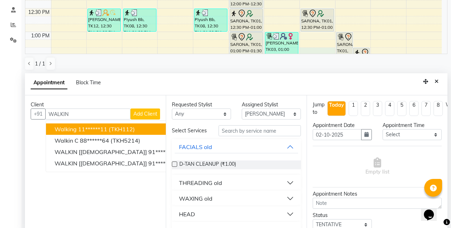
click at [112, 128] on span "(TKH112)" at bounding box center [122, 129] width 26 height 7
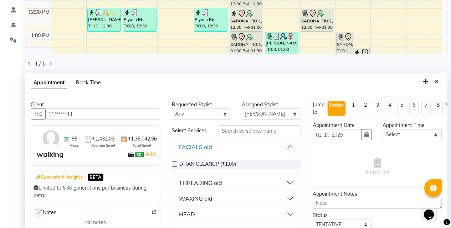
type input "11******11"
click at [239, 135] on input "text" at bounding box center [260, 130] width 82 height 11
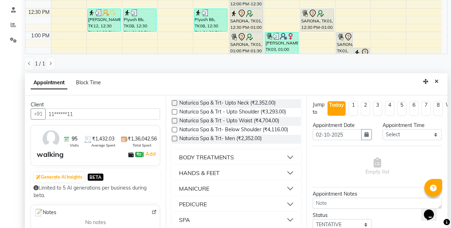
scroll to position [65, 0]
type input "SPA"
click at [192, 205] on div "PEDICURE" at bounding box center [193, 204] width 28 height 9
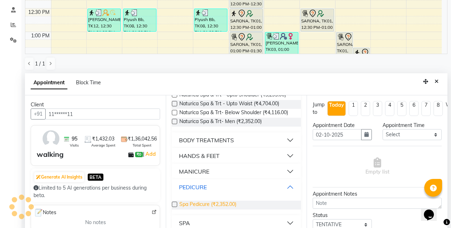
scroll to position [86, 0]
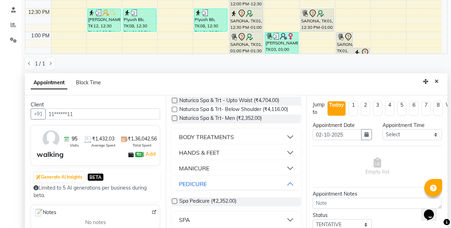
click at [175, 200] on label at bounding box center [174, 201] width 5 height 5
click at [175, 200] on input "checkbox" at bounding box center [174, 202] width 5 height 5
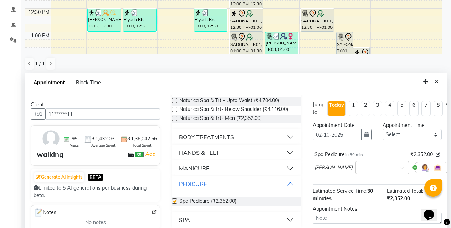
checkbox input "false"
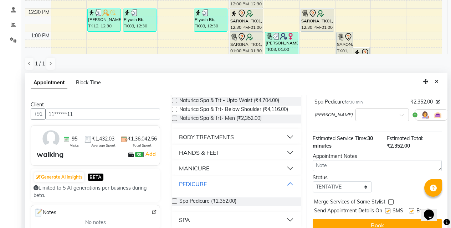
scroll to position [62, 0]
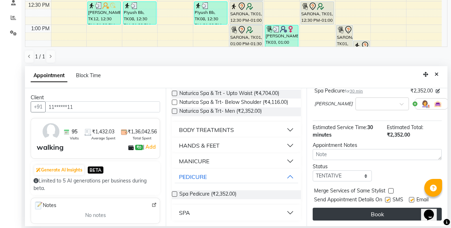
click at [362, 208] on button "Book" at bounding box center [377, 214] width 129 height 13
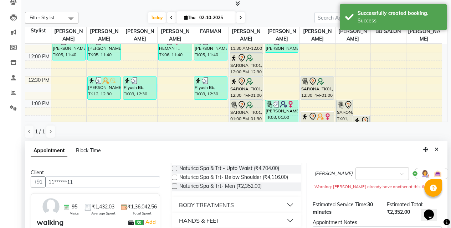
scroll to position [71, 0]
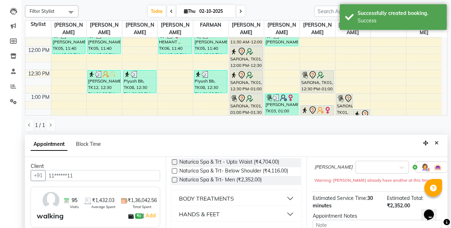
click at [439, 146] on button "Close" at bounding box center [436, 143] width 10 height 11
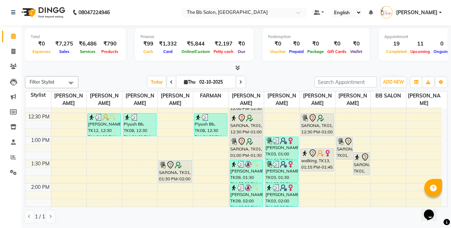
scroll to position [168, 0]
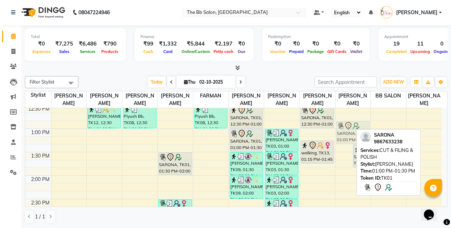
drag, startPoint x: 346, startPoint y: 138, endPoint x: 351, endPoint y: 132, distance: 7.3
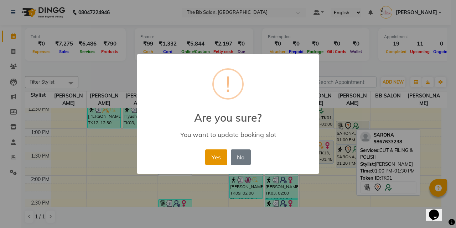
click at [206, 160] on button "Yes" at bounding box center [216, 158] width 22 height 16
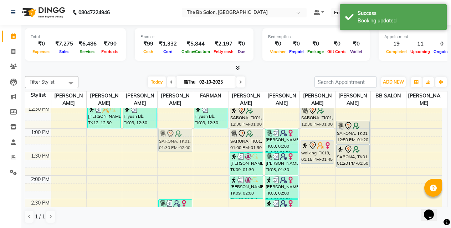
drag, startPoint x: 173, startPoint y: 153, endPoint x: 178, endPoint y: 131, distance: 22.5
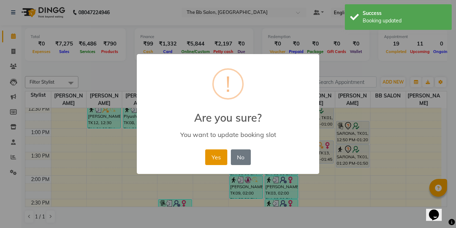
click at [211, 154] on button "Yes" at bounding box center [216, 158] width 22 height 16
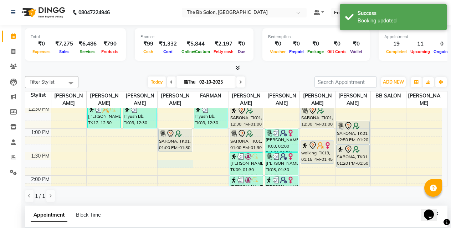
select select "84071"
select select "tentative"
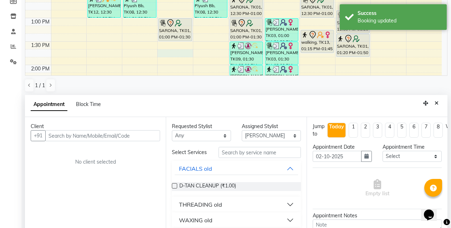
scroll to position [133, 0]
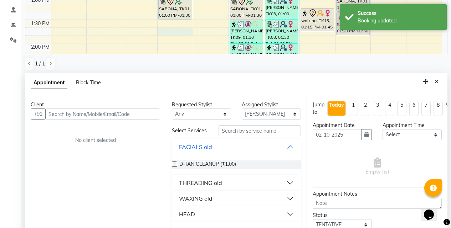
click at [74, 112] on input "text" at bounding box center [102, 114] width 115 height 11
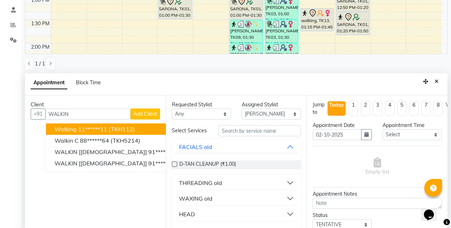
click at [106, 129] on ngb-highlight "11******11" at bounding box center [92, 129] width 29 height 7
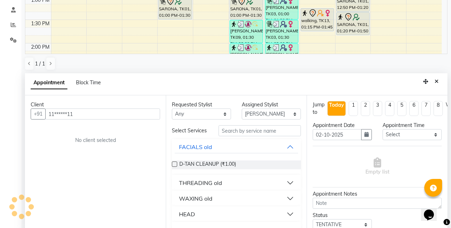
type input "11******11"
click at [239, 132] on input "text" at bounding box center [260, 130] width 82 height 11
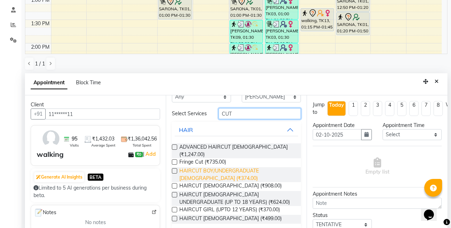
scroll to position [32, 0]
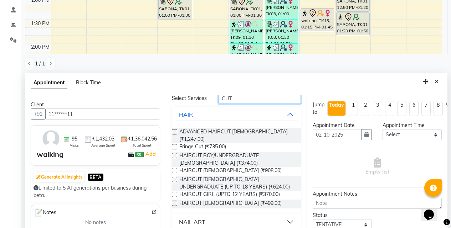
type input "CUT"
click at [176, 201] on label at bounding box center [174, 203] width 5 height 5
click at [176, 202] on input "checkbox" at bounding box center [174, 204] width 5 height 5
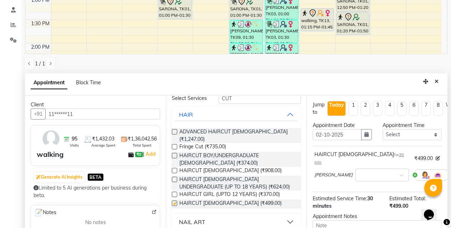
checkbox input "false"
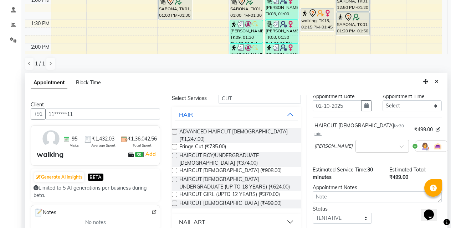
scroll to position [63, 0]
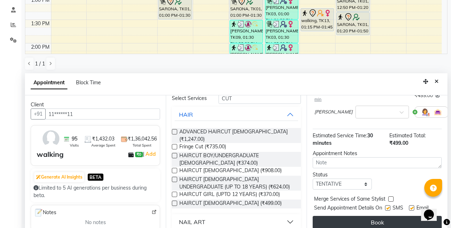
click at [333, 216] on button "Book" at bounding box center [377, 222] width 129 height 13
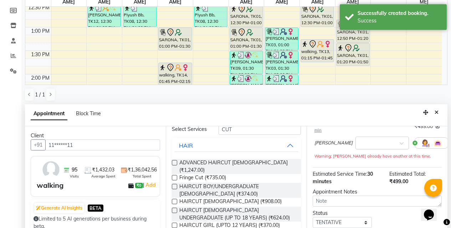
scroll to position [140, 0]
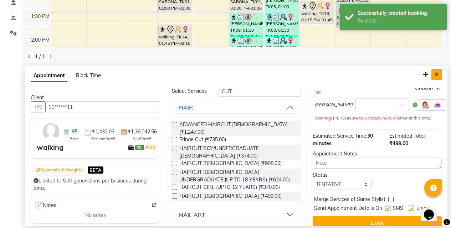
click at [436, 76] on icon "Close" at bounding box center [437, 74] width 4 height 5
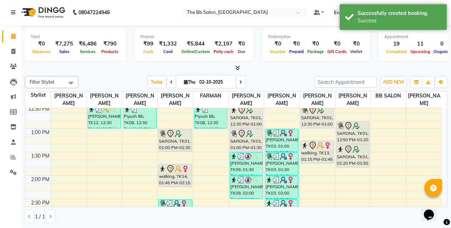
scroll to position [0, 0]
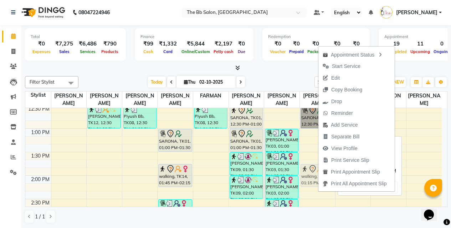
drag, startPoint x: 309, startPoint y: 148, endPoint x: 303, endPoint y: 169, distance: 22.3
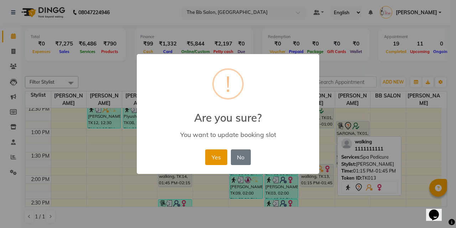
click at [211, 158] on button "Yes" at bounding box center [216, 158] width 22 height 16
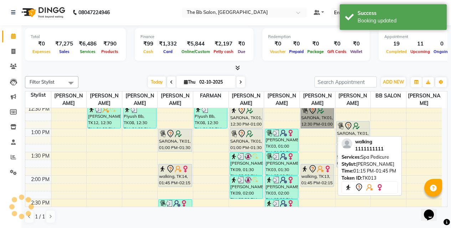
scroll to position [165, 0]
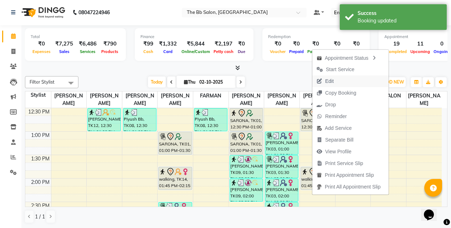
click at [326, 83] on span "Edit" at bounding box center [329, 81] width 9 height 7
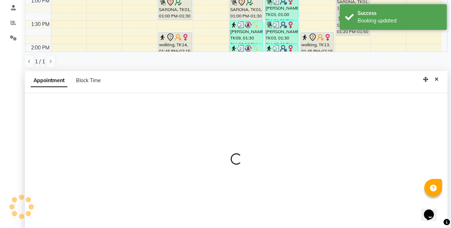
scroll to position [140, 0]
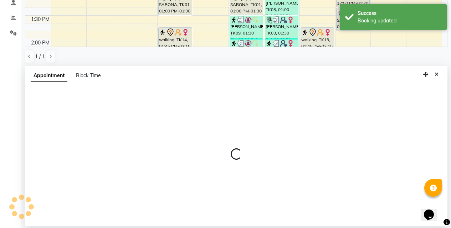
select select "tentative"
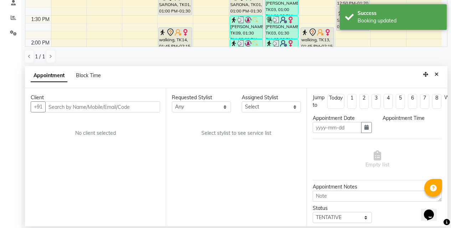
type input "02-10-2025"
select select "83531"
select select "630"
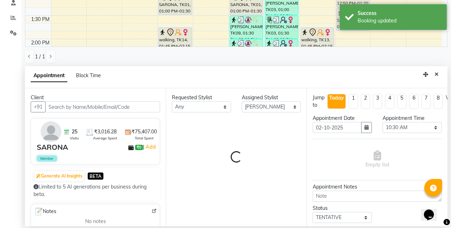
scroll to position [330, 0]
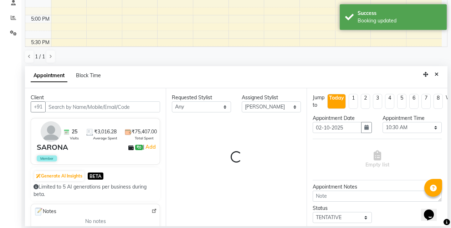
select select "3065"
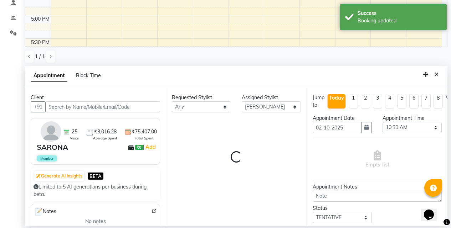
select select "3065"
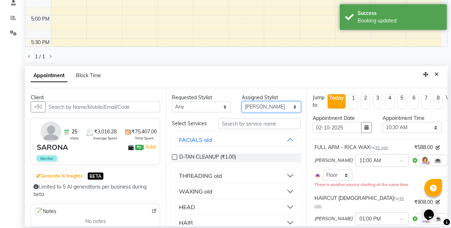
click at [271, 110] on select "Select BB SALON DIPALI EKTA FARMAN GOUSIYA SHAIKH MANGESH TAVARE Nazim Shaikh R…" at bounding box center [271, 107] width 59 height 11
select select "83524"
click at [242, 102] on select "Select BB SALON DIPALI EKTA FARMAN GOUSIYA SHAIKH MANGESH TAVARE Nazim Shaikh R…" at bounding box center [271, 107] width 59 height 11
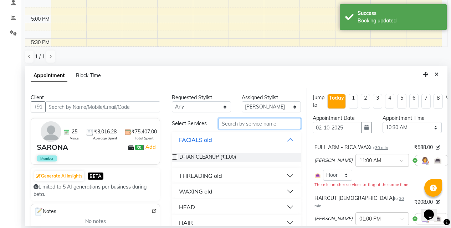
click at [228, 127] on input "text" at bounding box center [260, 123] width 82 height 11
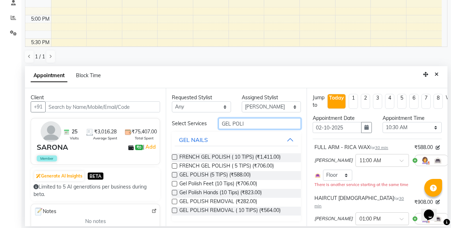
type input "GEL POLI"
click at [176, 187] on label at bounding box center [174, 183] width 5 height 5
click at [176, 187] on input "checkbox" at bounding box center [174, 185] width 5 height 5
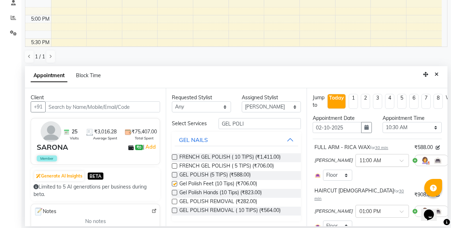
checkbox input "false"
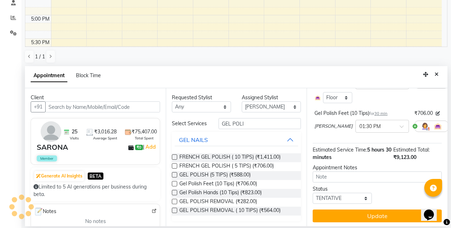
scroll to position [484, 0]
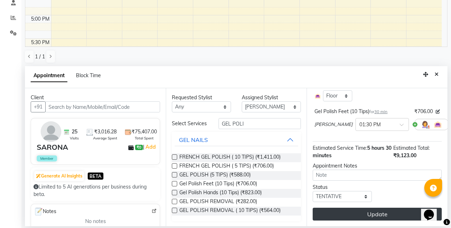
click at [378, 211] on button "Update" at bounding box center [377, 214] width 129 height 13
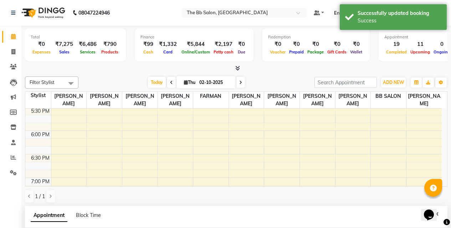
scroll to position [140, 0]
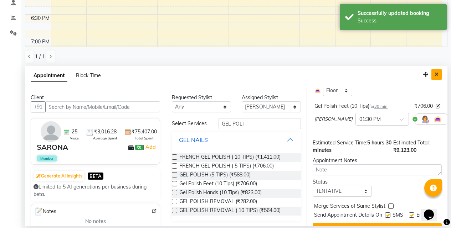
click at [437, 77] on icon "Close" at bounding box center [437, 74] width 4 height 5
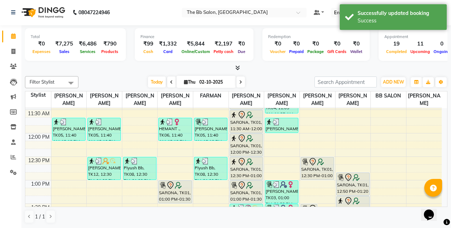
scroll to position [151, 0]
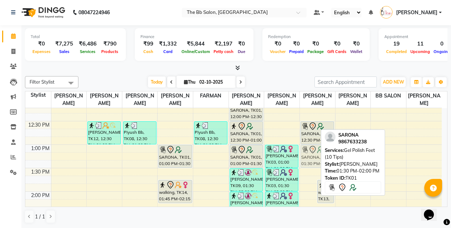
drag, startPoint x: 305, startPoint y: 177, endPoint x: 309, endPoint y: 157, distance: 20.2
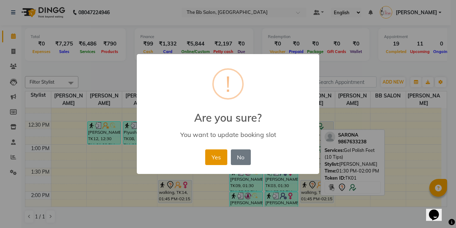
click at [213, 164] on button "Yes" at bounding box center [216, 158] width 22 height 16
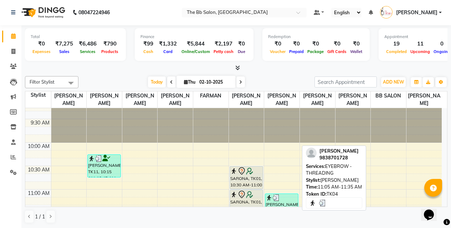
scroll to position [0, 0]
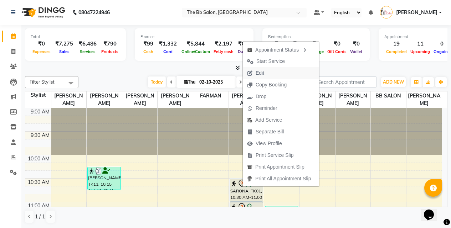
click at [255, 72] on span "Edit" at bounding box center [256, 73] width 26 height 12
select select "tentative"
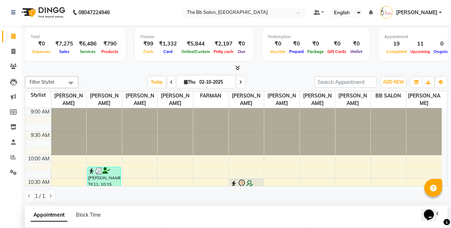
type input "02-10-2025"
select select "630"
select select "83531"
select select "3065"
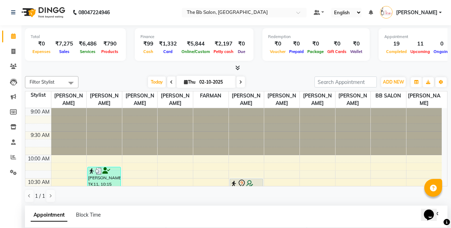
select select "3065"
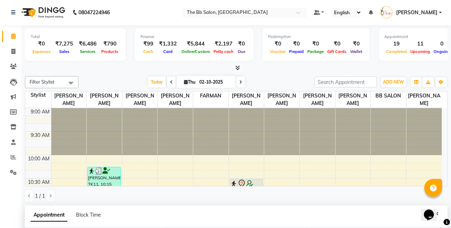
select select "3065"
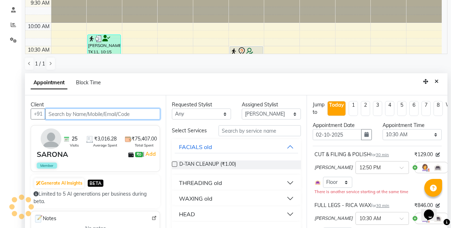
scroll to position [330, 0]
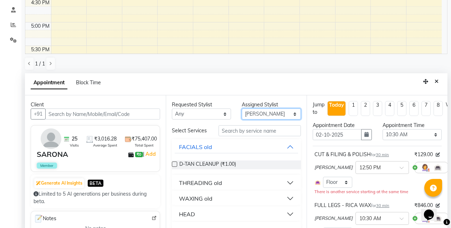
click at [252, 114] on select "Select BB SALON DIPALI EKTA FARMAN GOUSIYA SHAIKH MANGESH TAVARE Nazim Shaikh R…" at bounding box center [271, 114] width 59 height 11
select select "83513"
click at [242, 109] on select "Select BB SALON DIPALI EKTA FARMAN GOUSIYA SHAIKH MANGESH TAVARE Nazim Shaikh R…" at bounding box center [271, 114] width 59 height 11
click at [228, 132] on input "text" at bounding box center [260, 130] width 82 height 11
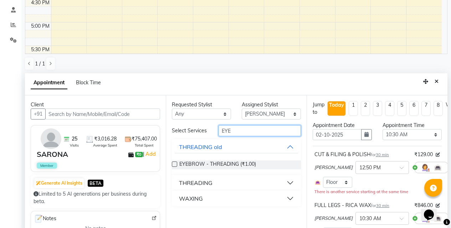
type input "EYE"
drag, startPoint x: 188, startPoint y: 183, endPoint x: 189, endPoint y: 188, distance: 5.4
click at [189, 183] on div "THREADING" at bounding box center [196, 183] width 34 height 9
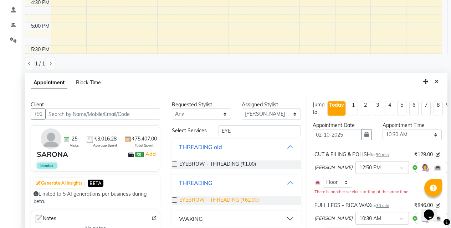
drag, startPoint x: 175, startPoint y: 199, endPoint x: 193, endPoint y: 199, distance: 18.5
click at [175, 199] on label at bounding box center [174, 200] width 5 height 5
click at [175, 199] on input "checkbox" at bounding box center [174, 201] width 5 height 5
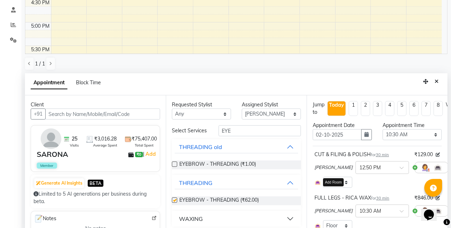
checkbox input "false"
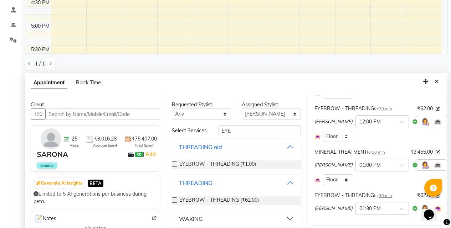
scroll to position [528, 0]
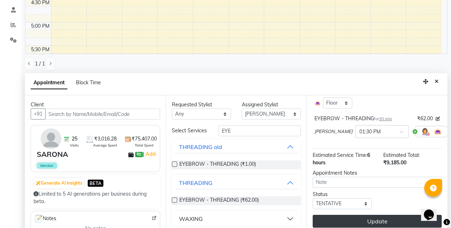
click at [366, 218] on button "Update" at bounding box center [377, 221] width 129 height 13
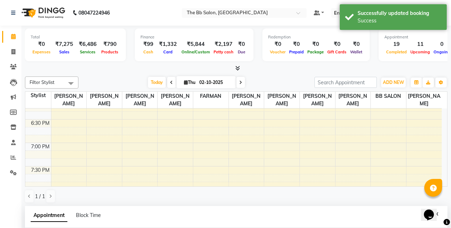
scroll to position [437, 0]
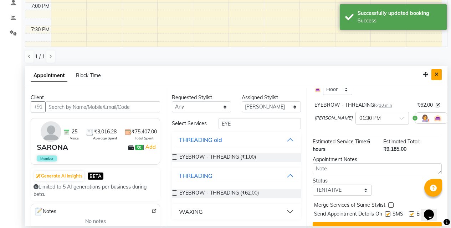
click at [436, 73] on icon "Close" at bounding box center [437, 74] width 4 height 5
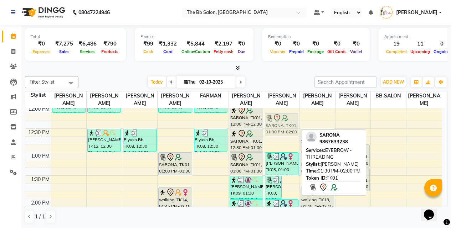
scroll to position [136, 0]
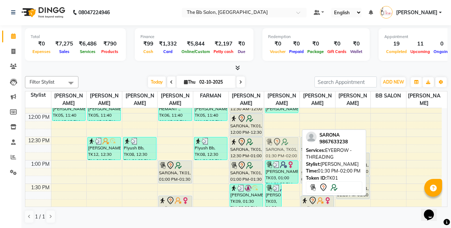
drag, startPoint x: 287, startPoint y: 158, endPoint x: 285, endPoint y: 151, distance: 7.2
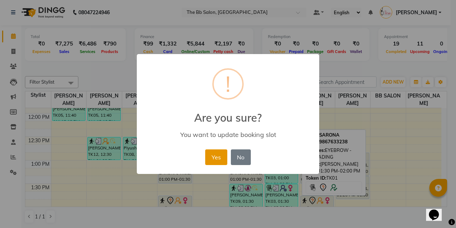
click at [213, 160] on button "Yes" at bounding box center [216, 158] width 22 height 16
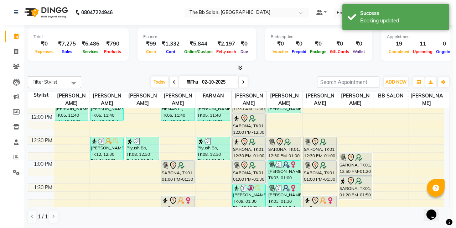
scroll to position [0, 0]
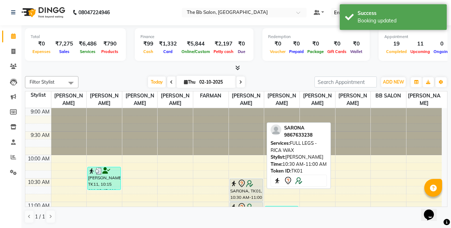
click at [245, 188] on div "SARONA, TK01, 10:30 AM-11:00 AM, FULL LEGS - RICA WAX" at bounding box center [246, 190] width 33 height 22
click at [242, 189] on div "SARONA, TK01, 10:30 AM-11:00 AM, FULL LEGS - RICA WAX" at bounding box center [246, 190] width 33 height 22
select select "7"
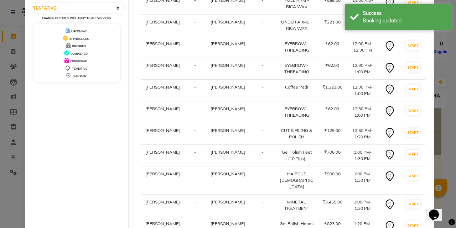
scroll to position [157, 0]
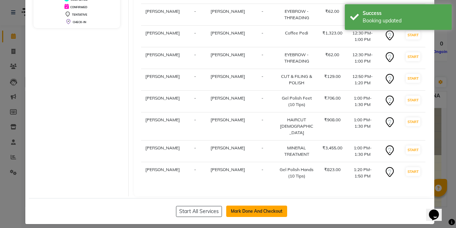
click at [262, 206] on button "Mark Done And Checkout" at bounding box center [256, 211] width 61 height 11
select select "service"
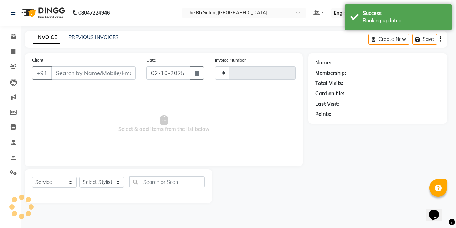
type input "4017"
select select "6231"
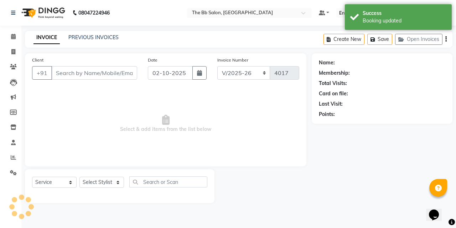
type input "98******38"
select select "83513"
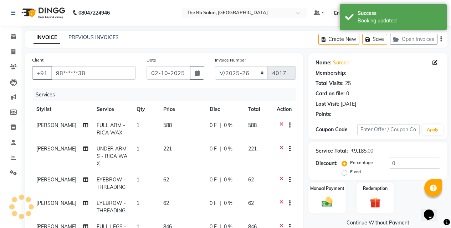
select select "2: Object"
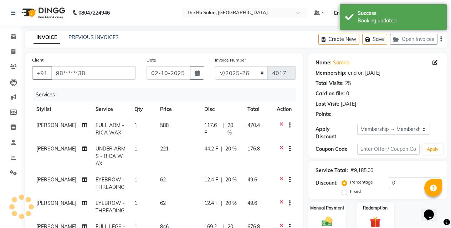
type input "20"
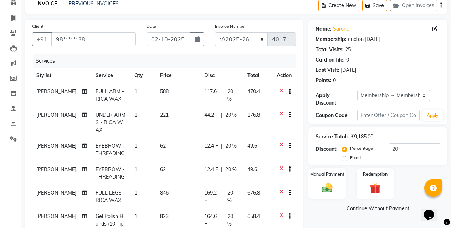
scroll to position [36, 0]
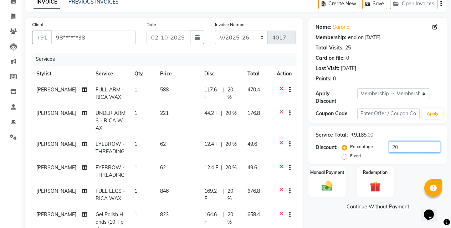
click at [409, 147] on div "Percentage Fixed 20" at bounding box center [391, 151] width 97 height 19
drag, startPoint x: 410, startPoint y: 143, endPoint x: 370, endPoint y: 143, distance: 40.3
click at [370, 143] on div "Percentage Fixed 20" at bounding box center [391, 151] width 97 height 19
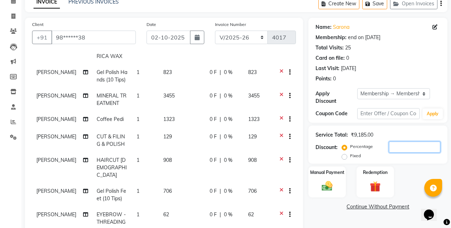
scroll to position [146, 0]
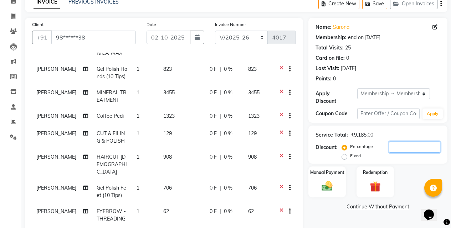
click at [401, 144] on input "number" at bounding box center [414, 147] width 51 height 11
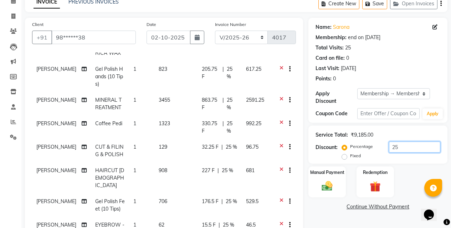
scroll to position [171, 0]
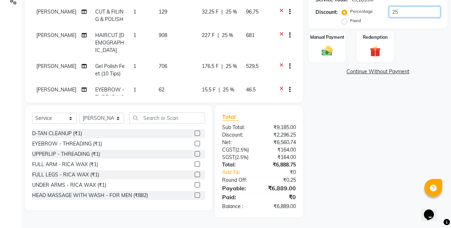
type input "2"
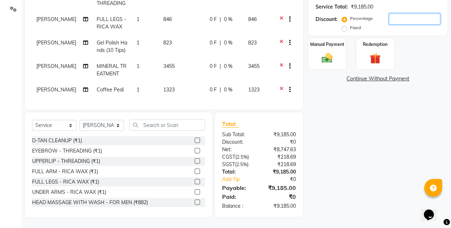
scroll to position [107, 0]
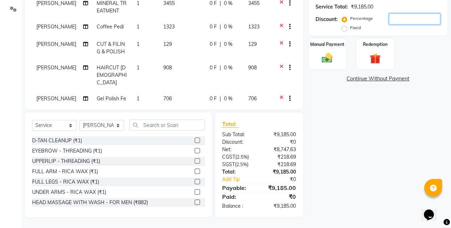
click at [394, 16] on input "number" at bounding box center [414, 19] width 51 height 11
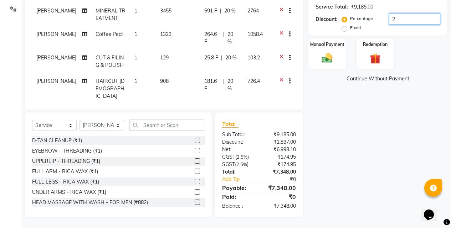
scroll to position [171, 0]
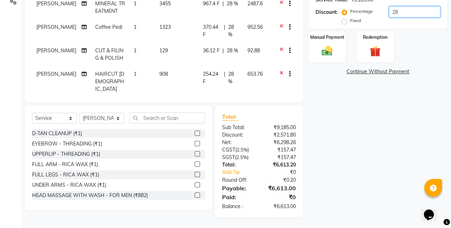
type input "2"
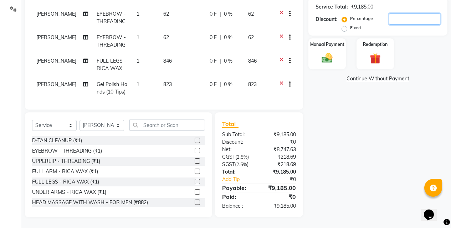
scroll to position [0, 0]
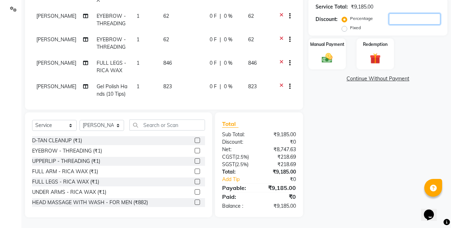
click at [395, 14] on input "number" at bounding box center [414, 19] width 51 height 11
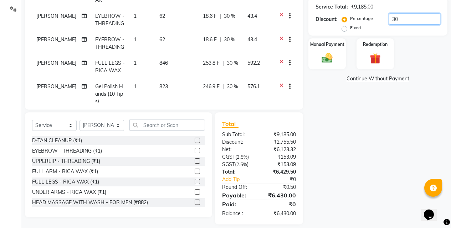
type input "3"
type input "29.23"
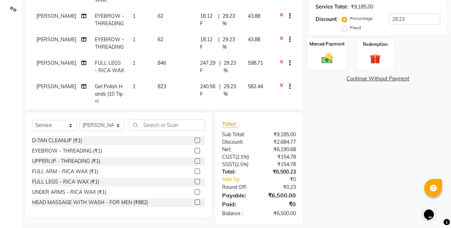
click at [334, 52] on img at bounding box center [327, 58] width 18 height 13
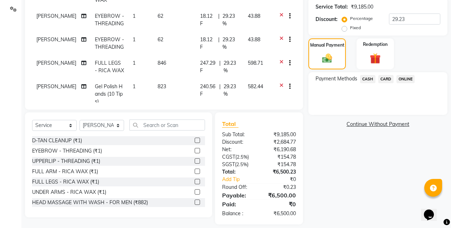
click at [382, 75] on span "CARD" at bounding box center [385, 79] width 15 height 8
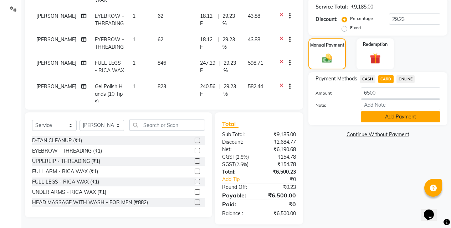
click at [382, 112] on button "Add Payment" at bounding box center [400, 117] width 79 height 11
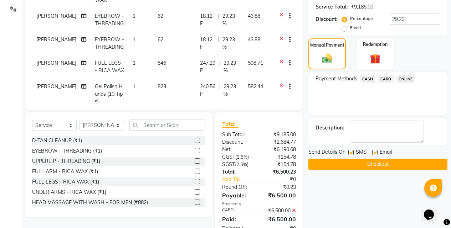
scroll to position [218, 0]
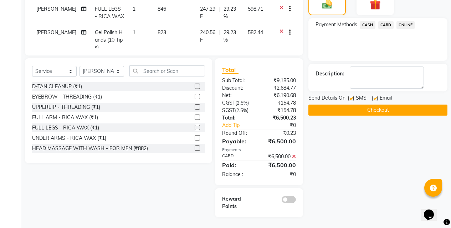
click at [363, 105] on button "Checkout" at bounding box center [377, 110] width 139 height 11
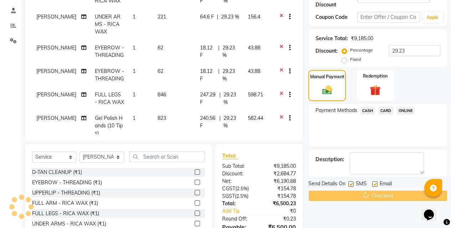
scroll to position [183, 0]
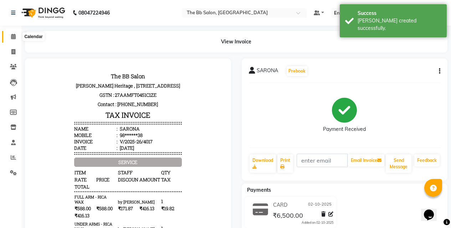
click at [14, 38] on icon at bounding box center [13, 36] width 5 height 5
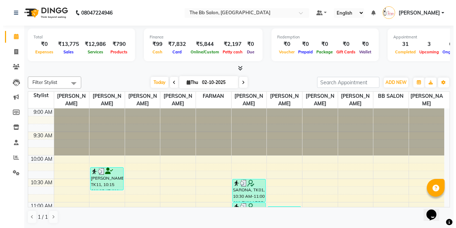
scroll to position [36, 0]
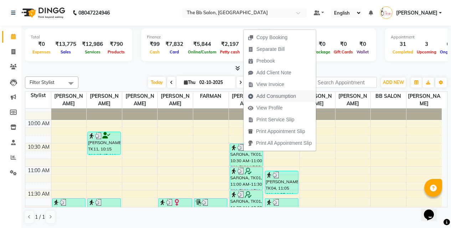
click at [258, 97] on span "Add Consumption" at bounding box center [276, 96] width 40 height 7
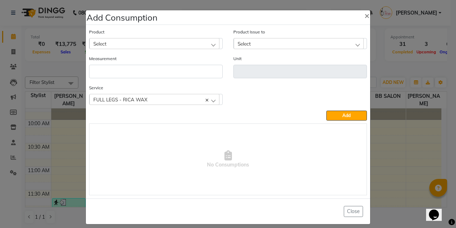
click at [112, 40] on div "Select" at bounding box center [154, 43] width 130 height 11
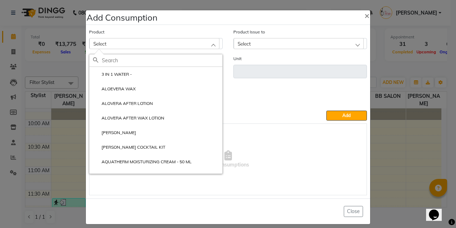
click at [111, 59] on input "text" at bounding box center [162, 61] width 120 height 12
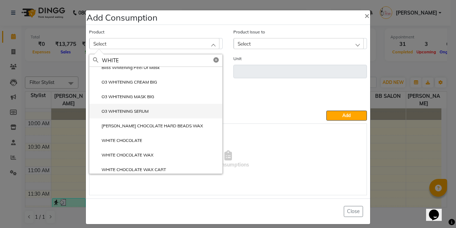
scroll to position [10, 0]
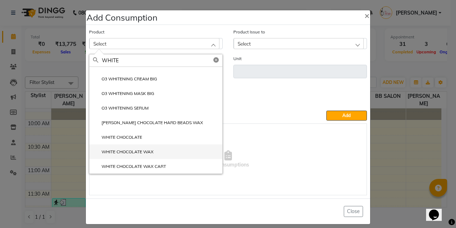
type input "WHITE"
click at [133, 151] on label "WHITE CHOCOLATE WAX" at bounding box center [123, 152] width 61 height 6
type input "ML"
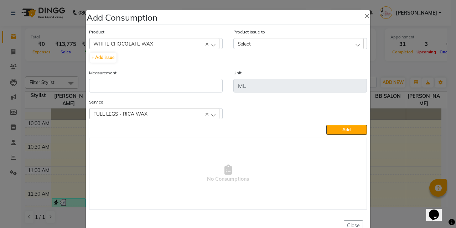
click at [257, 50] on div "Product Issue to Select 2025-09-28, Issued to: SHILPA YADAV, Balance: 650" at bounding box center [300, 48] width 144 height 41
click at [260, 46] on div "Select" at bounding box center [299, 43] width 130 height 11
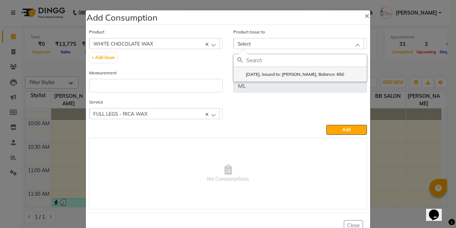
click at [274, 76] on label "2025-09-28, Issued to: SHILPA YADAV, Balance: 650" at bounding box center [290, 74] width 107 height 6
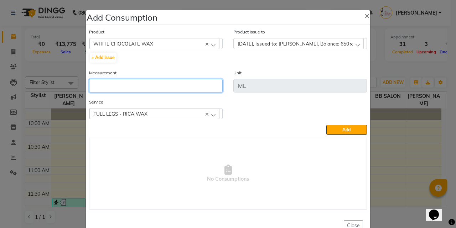
click at [149, 88] on input "number" at bounding box center [156, 86] width 134 height 14
type input "2"
type input "30"
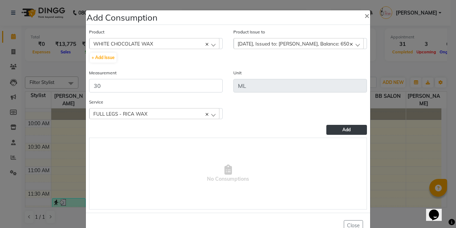
click at [343, 127] on span "Add" at bounding box center [347, 129] width 8 height 5
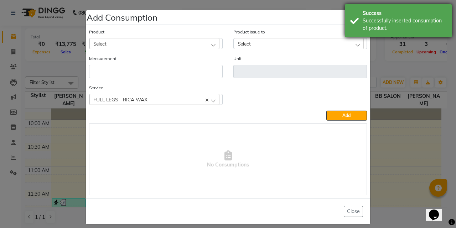
click at [366, 15] on div "Success" at bounding box center [405, 13] width 84 height 7
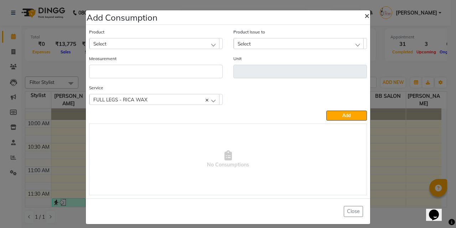
click at [365, 15] on span "×" at bounding box center [367, 15] width 5 height 11
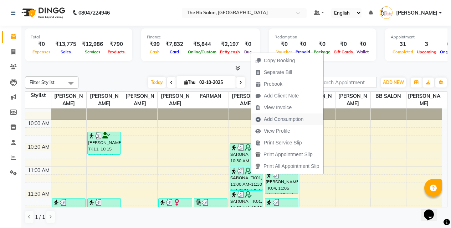
click at [290, 117] on span "Add Consumption" at bounding box center [284, 119] width 40 height 7
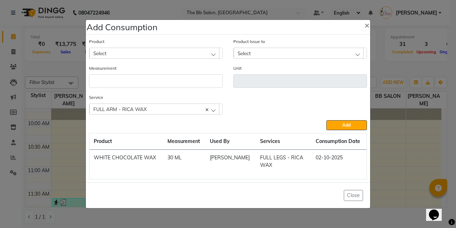
click at [127, 54] on div "Select" at bounding box center [154, 53] width 130 height 11
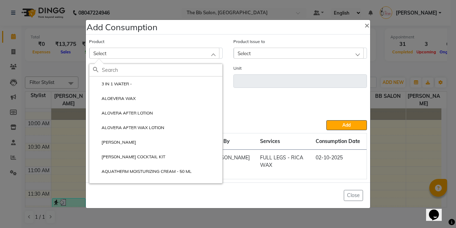
click at [113, 68] on input "text" at bounding box center [162, 70] width 120 height 12
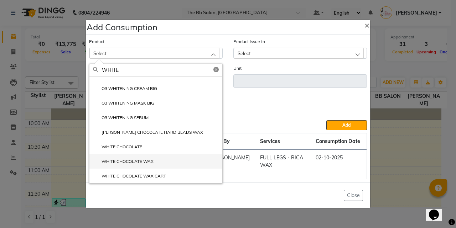
type input "WHITE"
click at [125, 159] on label "WHITE CHOCOLATE WAX" at bounding box center [123, 162] width 61 height 6
type input "ML"
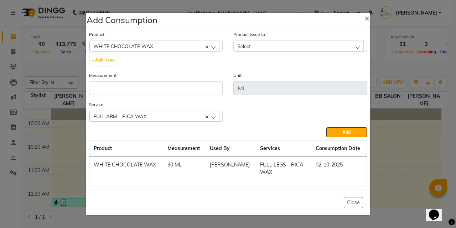
click at [267, 49] on div "Select" at bounding box center [299, 46] width 130 height 11
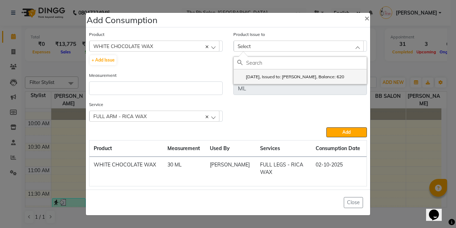
click at [272, 76] on label "2025-09-28, Issued to: SHILPA YADAV, Balance: 620" at bounding box center [290, 77] width 107 height 6
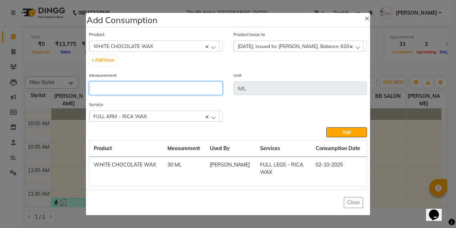
click at [110, 94] on input "number" at bounding box center [156, 89] width 134 height 14
type input "40"
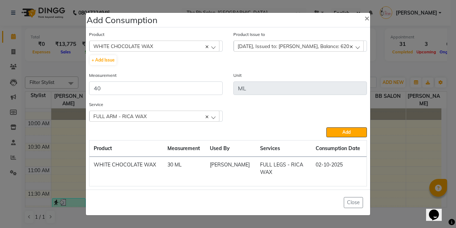
click at [344, 135] on button "Add" at bounding box center [347, 133] width 41 height 10
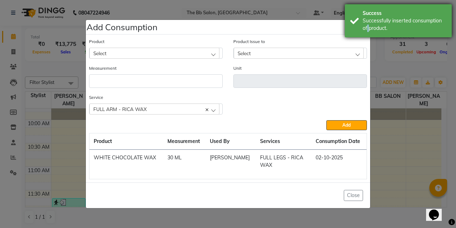
click at [366, 25] on div "Successfully inserted consumption of product." at bounding box center [405, 24] width 84 height 15
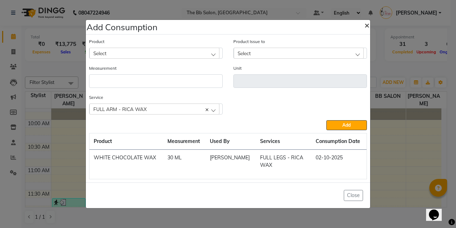
click at [369, 26] on span "×" at bounding box center [367, 25] width 5 height 11
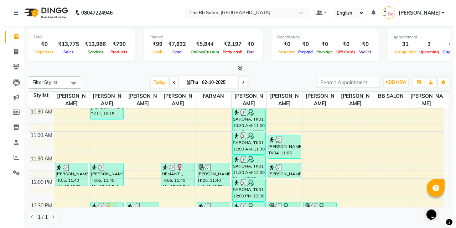
scroll to position [71, 0]
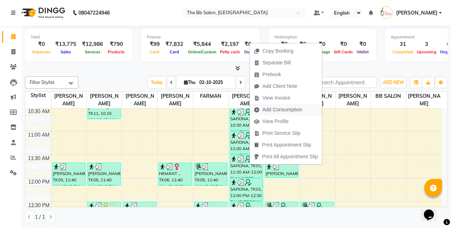
click at [277, 108] on span "Add Consumption" at bounding box center [282, 109] width 40 height 7
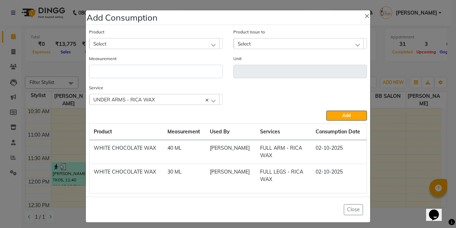
click at [104, 43] on span "Select" at bounding box center [99, 44] width 13 height 6
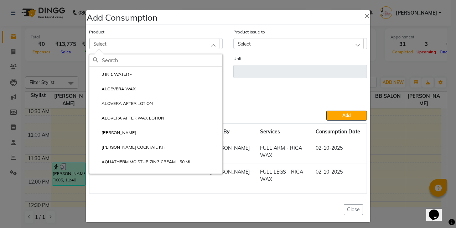
click at [106, 61] on input "text" at bounding box center [162, 61] width 120 height 12
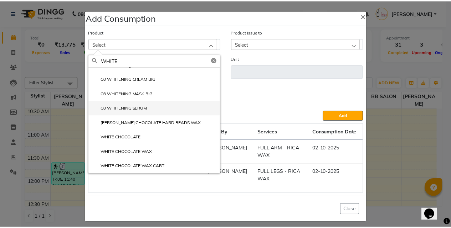
scroll to position [10, 0]
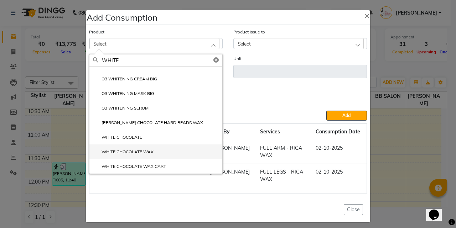
type input "WHITE"
click at [134, 155] on label "WHITE CHOCOLATE WAX" at bounding box center [123, 152] width 61 height 6
type input "ML"
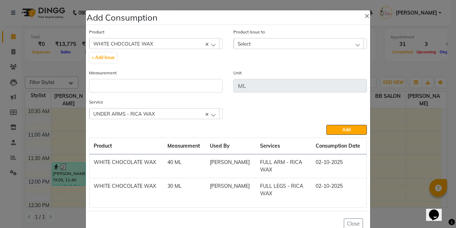
click at [266, 42] on div "Select" at bounding box center [299, 43] width 130 height 11
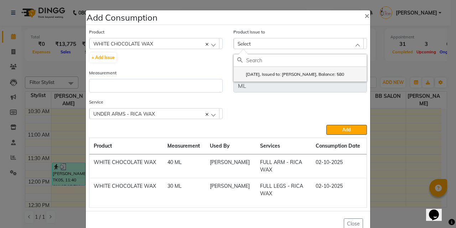
click at [287, 78] on li "2025-09-28, Issued to: SHILPA YADAV, Balance: 580" at bounding box center [300, 74] width 133 height 15
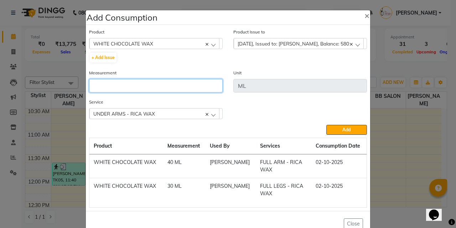
click at [166, 89] on input "number" at bounding box center [156, 86] width 134 height 14
type input "20"
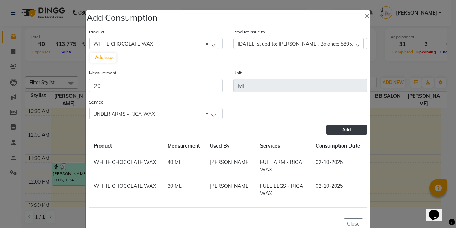
click at [362, 134] on button "Add" at bounding box center [347, 130] width 41 height 10
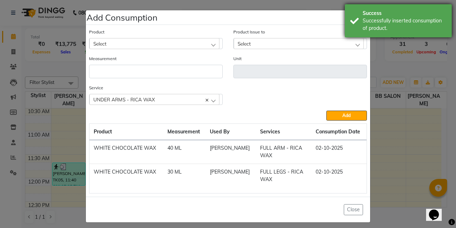
click at [363, 15] on div "Success" at bounding box center [405, 13] width 84 height 7
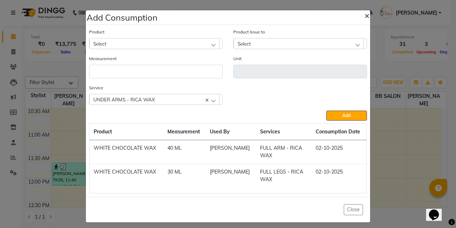
click at [365, 15] on span "×" at bounding box center [367, 15] width 5 height 11
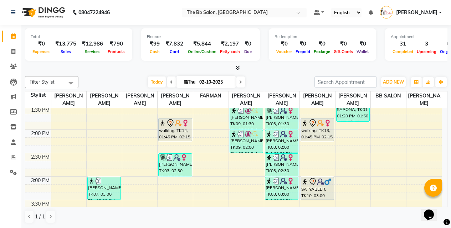
scroll to position [214, 0]
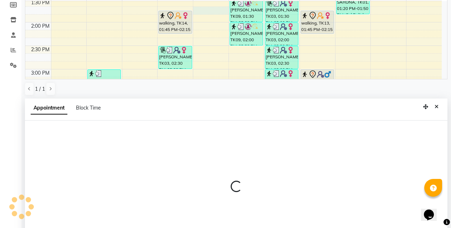
select select "83521"
select select "tentative"
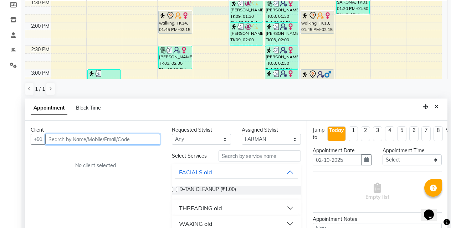
scroll to position [140, 0]
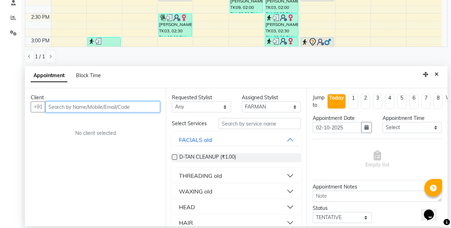
click at [89, 109] on input "text" at bounding box center [102, 107] width 115 height 11
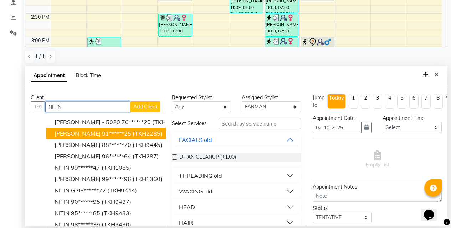
scroll to position [12, 0]
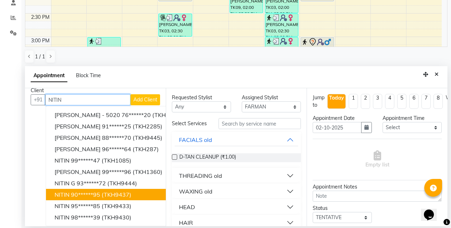
click at [70, 189] on button "NITIN 90******95 (TKH9437)" at bounding box center [119, 194] width 146 height 11
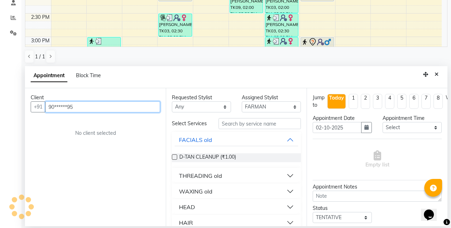
scroll to position [0, 0]
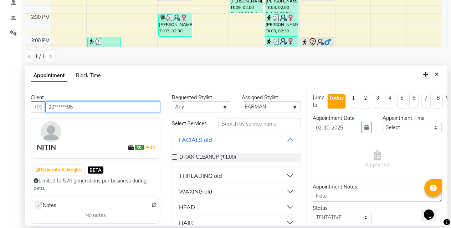
type input "90******95"
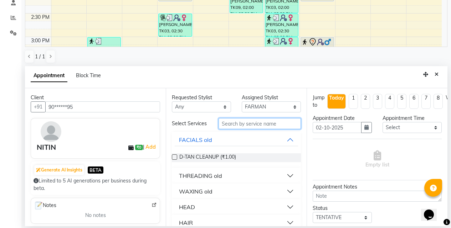
click at [219, 126] on input "text" at bounding box center [260, 123] width 82 height 11
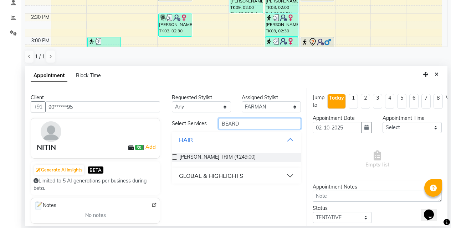
type input "BEARD"
click at [173, 155] on label at bounding box center [174, 157] width 5 height 5
click at [173, 156] on input "checkbox" at bounding box center [174, 158] width 5 height 5
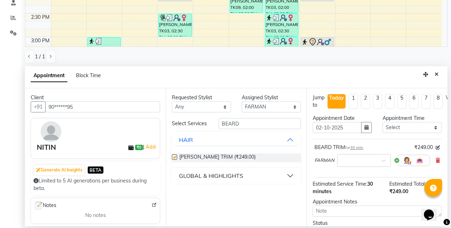
checkbox input "false"
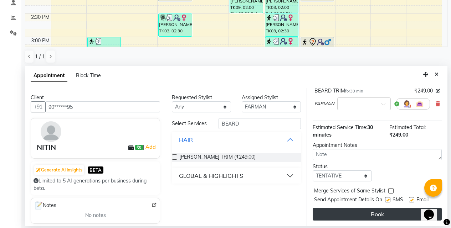
click at [358, 208] on button "Book" at bounding box center [377, 214] width 129 height 13
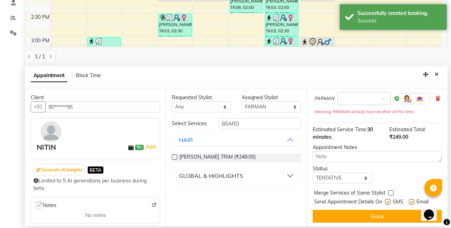
click at [439, 77] on button "Close" at bounding box center [436, 74] width 10 height 11
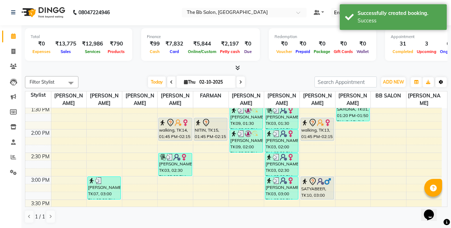
scroll to position [0, 0]
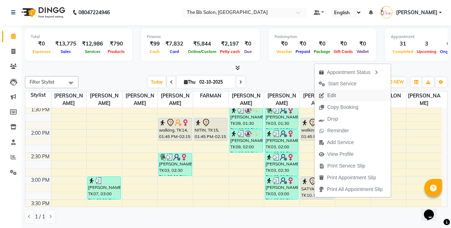
click at [327, 97] on span "Edit" at bounding box center [327, 96] width 26 height 12
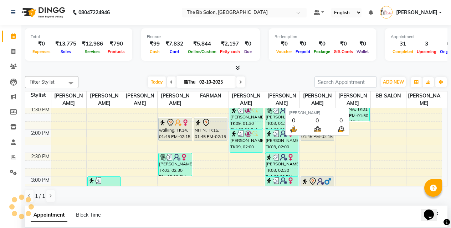
select select "tentative"
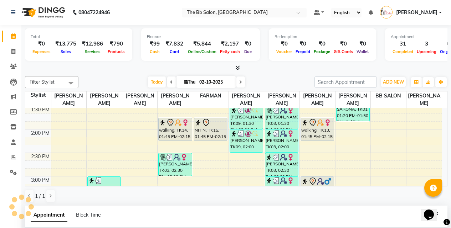
type input "02-10-2025"
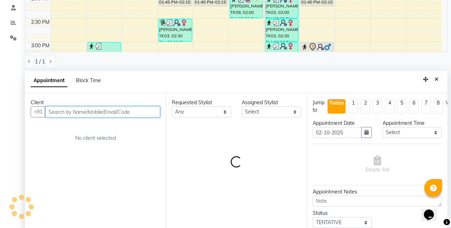
select select "83524"
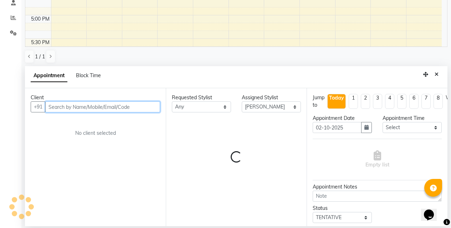
select select "3065"
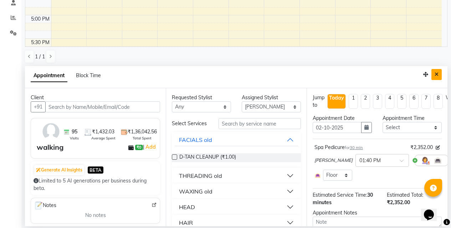
click at [441, 75] on button "Close" at bounding box center [436, 74] width 10 height 11
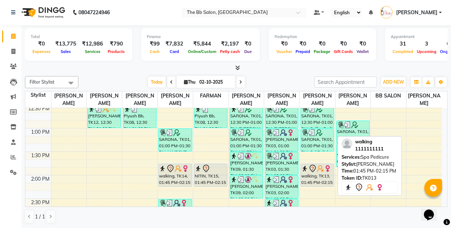
scroll to position [187, 0]
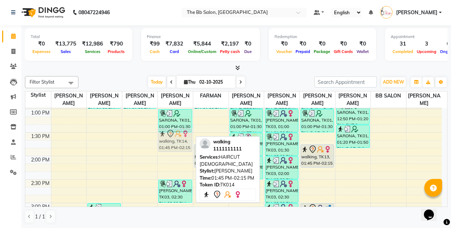
drag, startPoint x: 168, startPoint y: 154, endPoint x: 171, endPoint y: 140, distance: 13.9
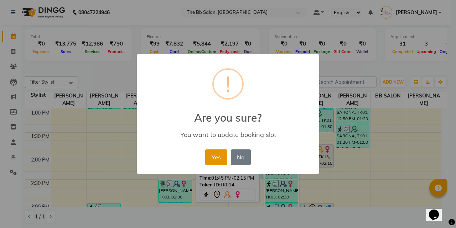
click at [214, 150] on button "Yes" at bounding box center [216, 158] width 22 height 16
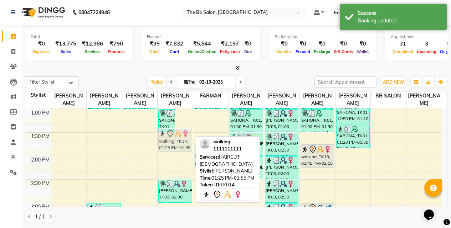
drag, startPoint x: 183, startPoint y: 134, endPoint x: 184, endPoint y: 137, distance: 3.6
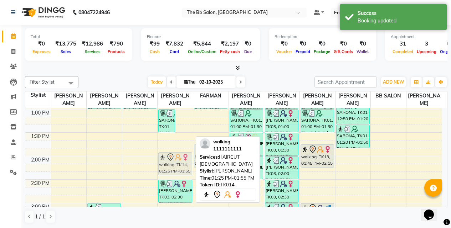
drag, startPoint x: 185, startPoint y: 133, endPoint x: 181, endPoint y: 160, distance: 27.0
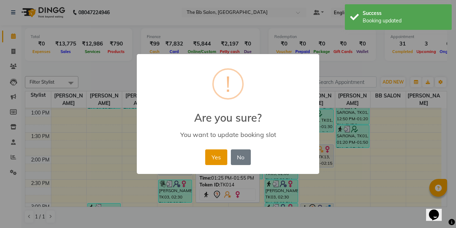
click at [217, 154] on button "Yes" at bounding box center [216, 158] width 22 height 16
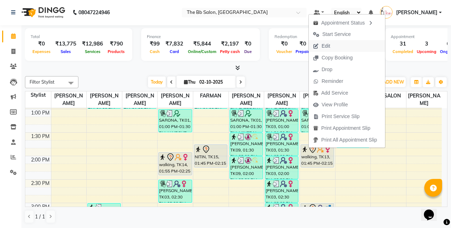
click at [324, 46] on span "Edit" at bounding box center [326, 45] width 9 height 7
select select "tentative"
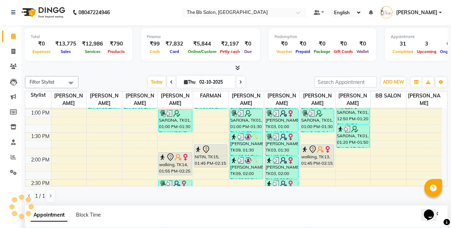
type input "02-10-2025"
select select "83524"
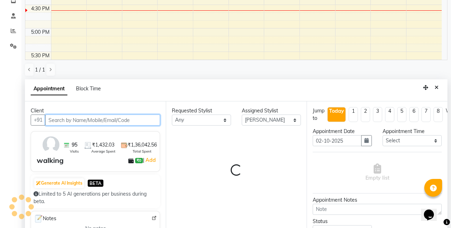
select select "3065"
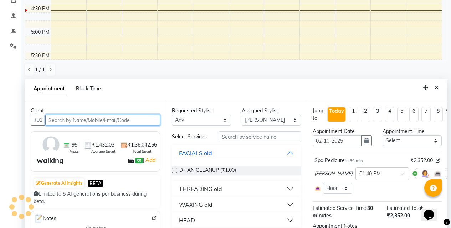
scroll to position [133, 0]
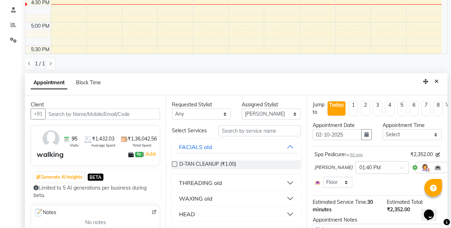
click at [451, 170] on icon at bounding box center [453, 167] width 4 height 5
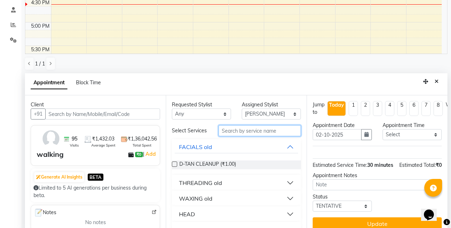
click at [238, 136] on input "text" at bounding box center [260, 130] width 82 height 11
type input "COFFE"
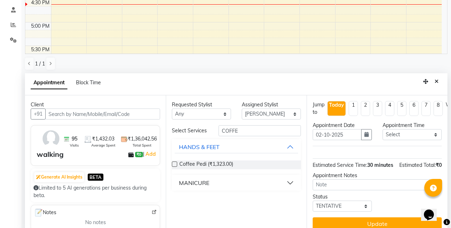
click at [175, 166] on label at bounding box center [174, 164] width 5 height 5
click at [175, 166] on input "checkbox" at bounding box center [174, 165] width 5 height 5
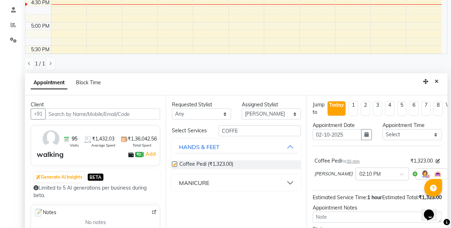
scroll to position [140, 0]
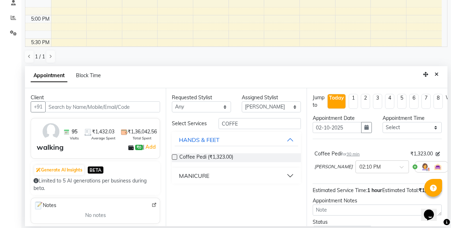
checkbox input "false"
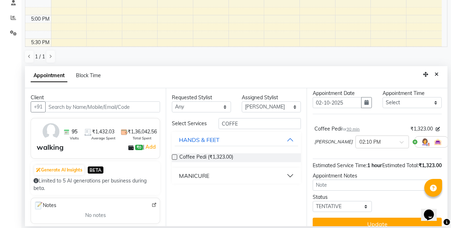
scroll to position [48, 0]
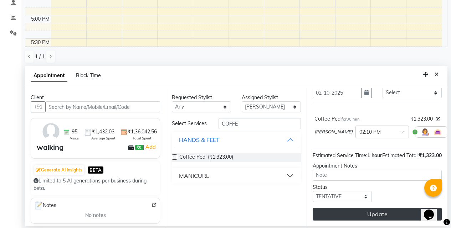
click at [361, 209] on button "Update" at bounding box center [377, 214] width 129 height 13
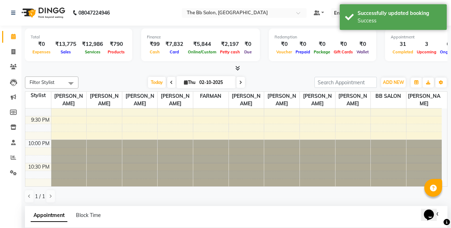
scroll to position [140, 0]
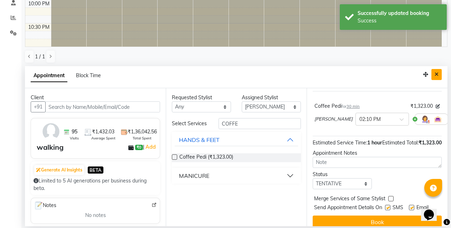
click at [433, 73] on button "Close" at bounding box center [436, 74] width 10 height 11
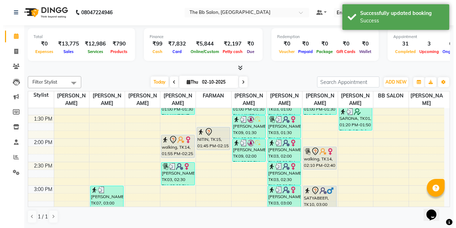
scroll to position [168, 0]
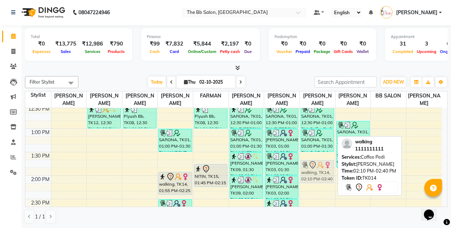
drag, startPoint x: 317, startPoint y: 191, endPoint x: 317, endPoint y: 166, distance: 25.3
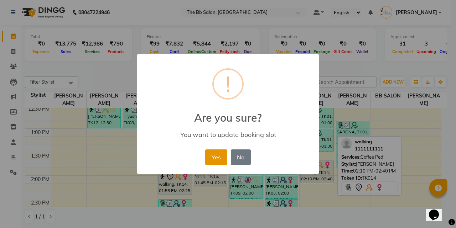
click at [216, 163] on button "Yes" at bounding box center [216, 158] width 22 height 16
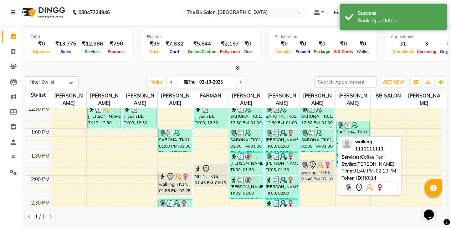
click at [320, 170] on div "walking, TK14, 01:40 PM-02:10 PM, Coffee Pedi" at bounding box center [317, 172] width 33 height 22
click at [305, 173] on div "walking, TK14, 01:40 PM-02:10 PM, Coffee Pedi" at bounding box center [317, 172] width 33 height 22
select select "7"
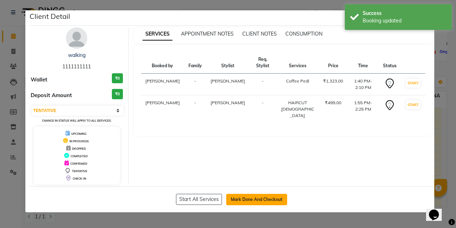
click at [257, 198] on button "Mark Done And Checkout" at bounding box center [256, 199] width 61 height 11
select select "6231"
select select "service"
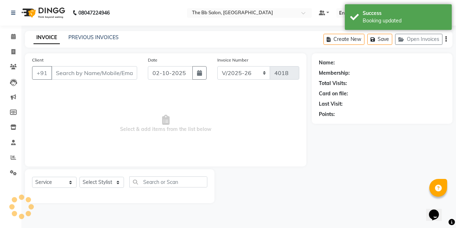
type input "11******11"
select select "83524"
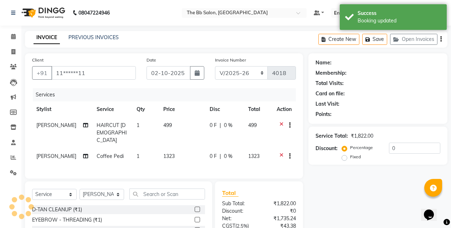
select select "1: Object"
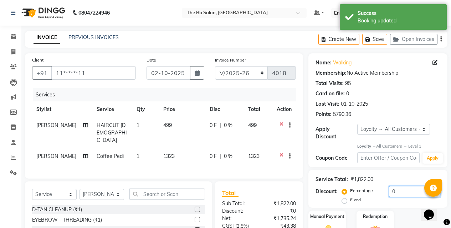
click at [392, 186] on input "0" at bounding box center [414, 191] width 51 height 11
click at [280, 123] on icon at bounding box center [281, 126] width 4 height 9
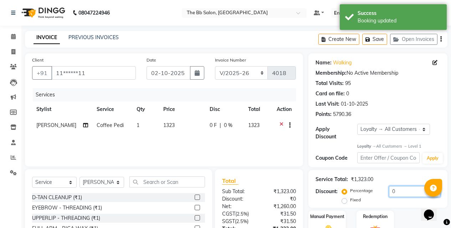
click at [389, 186] on input "0" at bounding box center [414, 191] width 51 height 11
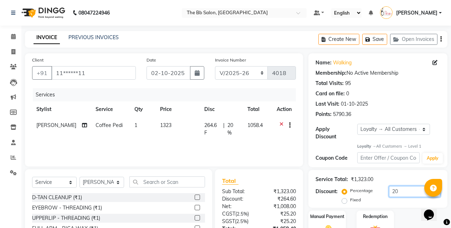
scroll to position [64, 0]
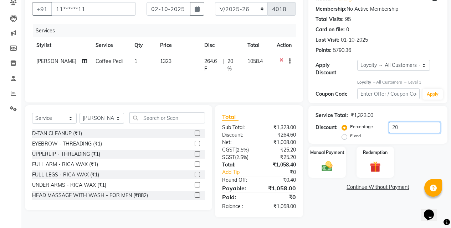
click at [403, 122] on input "20" at bounding box center [414, 127] width 51 height 11
type input "2"
type input "19.7"
click at [329, 160] on img at bounding box center [327, 166] width 18 height 13
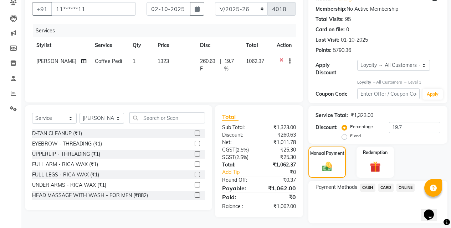
click at [406, 184] on span "ONLINE" at bounding box center [405, 188] width 19 height 8
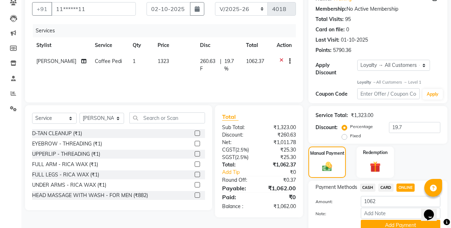
click at [379, 220] on button "Add Payment" at bounding box center [400, 225] width 79 height 11
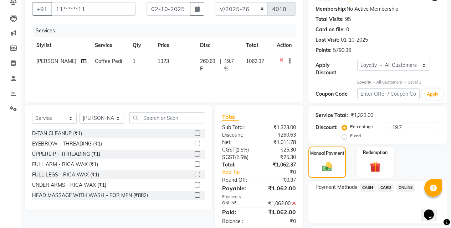
scroll to position [137, 0]
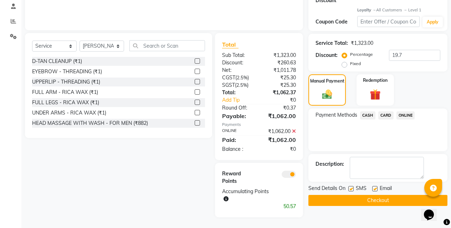
click at [383, 197] on button "Checkout" at bounding box center [377, 200] width 139 height 11
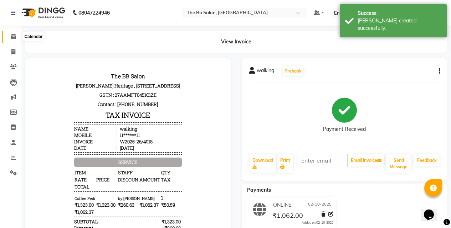
click at [11, 38] on icon at bounding box center [13, 36] width 5 height 5
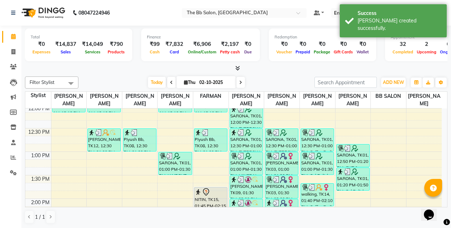
scroll to position [143, 0]
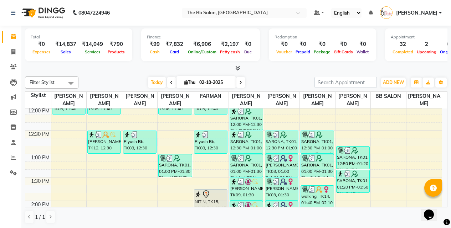
drag, startPoint x: 169, startPoint y: 129, endPoint x: 164, endPoint y: 126, distance: 5.4
select select "84071"
select select "tentative"
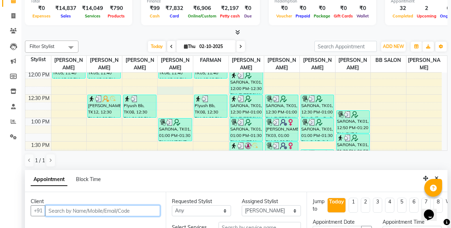
scroll to position [133, 0]
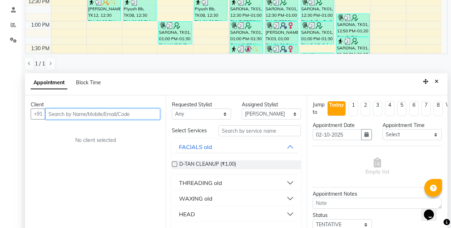
click at [107, 113] on input "text" at bounding box center [102, 114] width 115 height 11
type input "W"
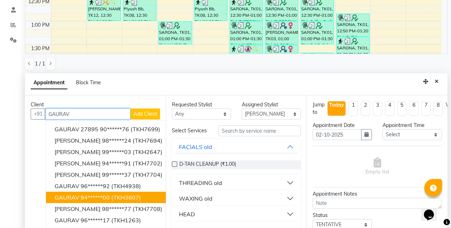
click at [87, 198] on ngb-highlight "94******00" at bounding box center [95, 197] width 29 height 7
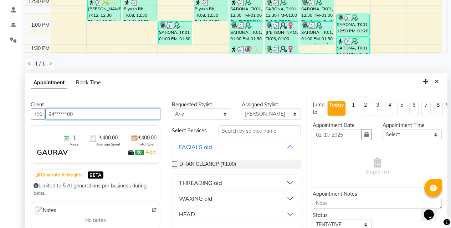
type input "94******00"
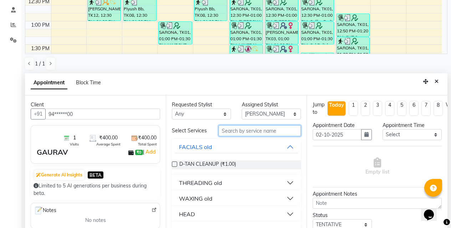
click at [229, 133] on input "text" at bounding box center [260, 130] width 82 height 11
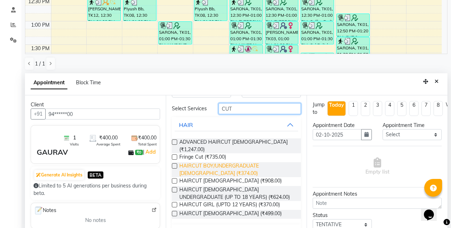
scroll to position [32, 0]
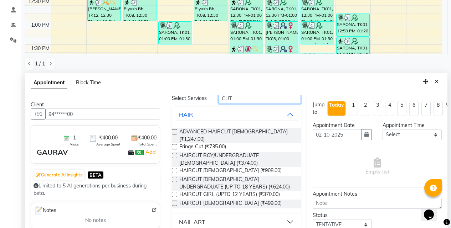
type input "CUT"
click at [175, 202] on label at bounding box center [174, 203] width 5 height 5
click at [175, 202] on input "checkbox" at bounding box center [174, 204] width 5 height 5
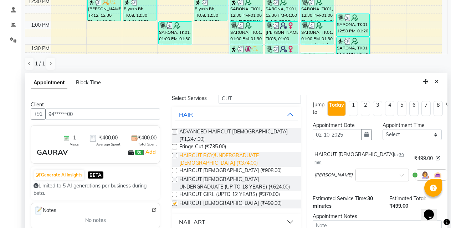
checkbox input "false"
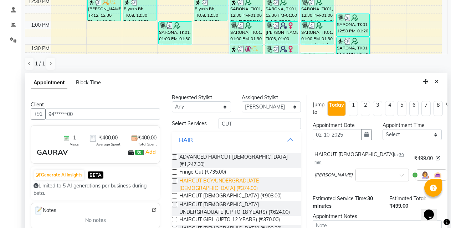
scroll to position [0, 0]
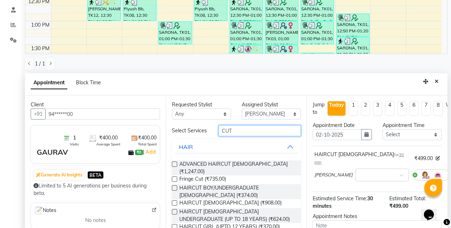
drag, startPoint x: 243, startPoint y: 132, endPoint x: 172, endPoint y: 137, distance: 70.7
click at [173, 137] on div "Select Services CUT" at bounding box center [236, 130] width 140 height 11
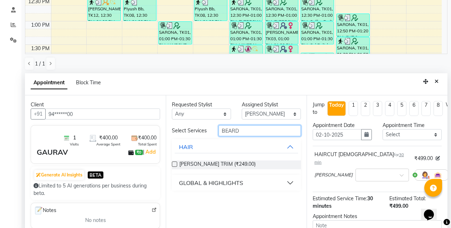
type input "BEARD"
click at [172, 165] on label at bounding box center [174, 164] width 5 height 5
click at [172, 165] on input "checkbox" at bounding box center [174, 165] width 5 height 5
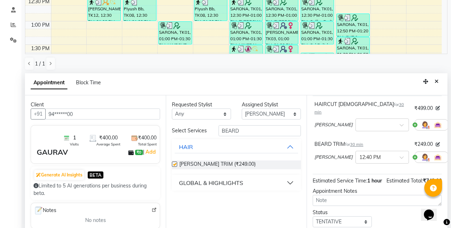
checkbox input "false"
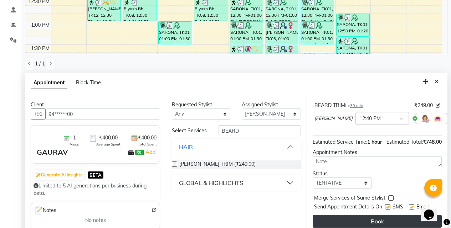
click at [378, 215] on button "Book" at bounding box center [377, 221] width 129 height 13
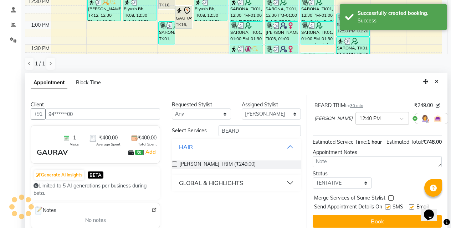
scroll to position [104, 0]
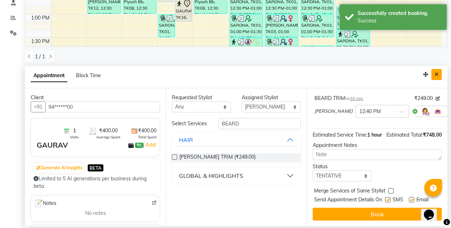
click at [437, 73] on icon "Close" at bounding box center [437, 74] width 4 height 5
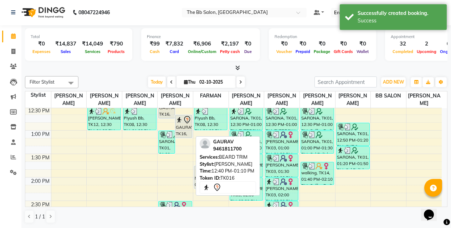
scroll to position [178, 0]
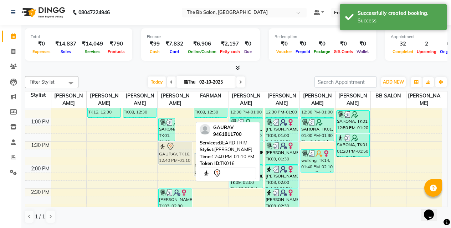
drag, startPoint x: 179, startPoint y: 116, endPoint x: 176, endPoint y: 155, distance: 39.3
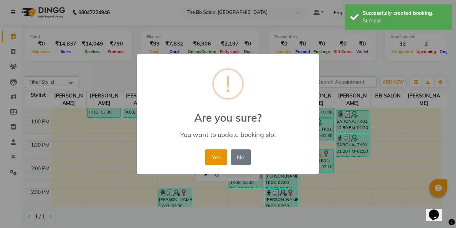
click at [216, 160] on button "Yes" at bounding box center [216, 158] width 22 height 16
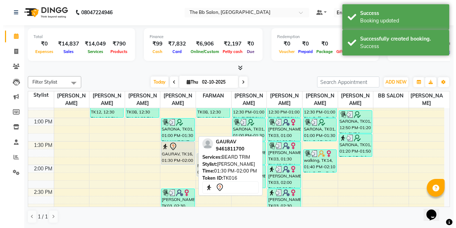
scroll to position [143, 0]
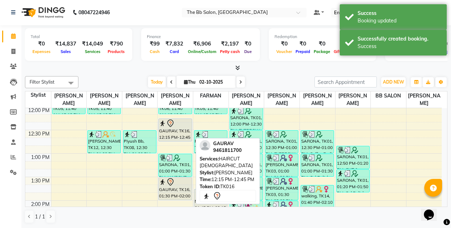
click at [180, 137] on div "GAURAV, TK16, 12:15 PM-12:45 PM, HAIRCUT [DEMOGRAPHIC_DATA]" at bounding box center [175, 130] width 33 height 22
click at [185, 139] on div "GAURAV, TK16, 12:15 PM-12:45 PM, HAIRCUT [DEMOGRAPHIC_DATA]" at bounding box center [175, 130] width 33 height 22
select select "7"
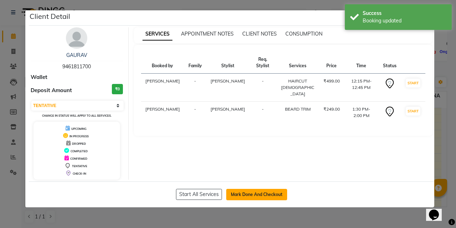
click at [251, 197] on button "Mark Done And Checkout" at bounding box center [256, 194] width 61 height 11
select select "6231"
select select "service"
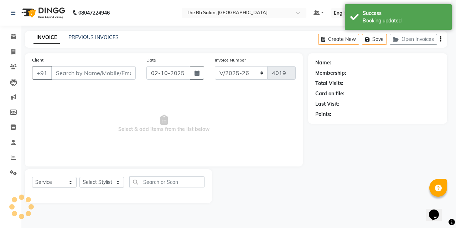
type input "94******00"
select select "84071"
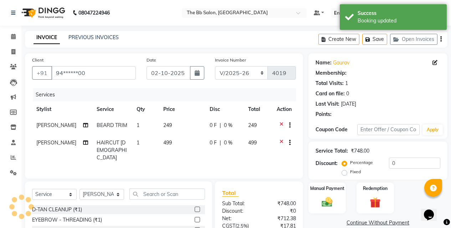
select select "1: Object"
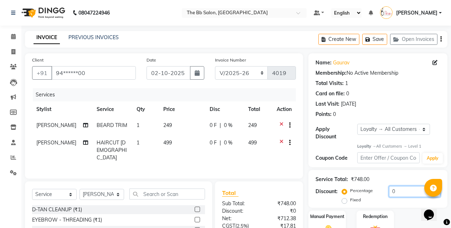
click at [389, 186] on input "0" at bounding box center [414, 191] width 51 height 11
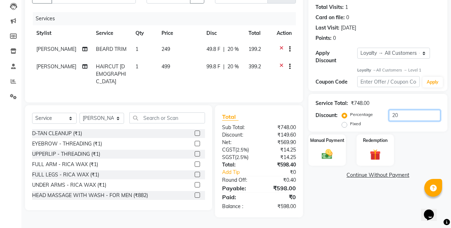
click at [406, 110] on input "20" at bounding box center [414, 115] width 51 height 11
type input "2"
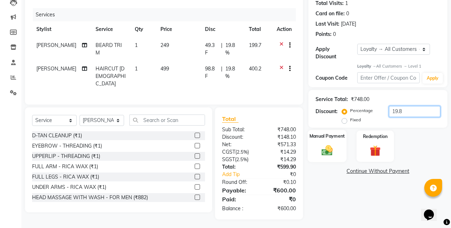
type input "19.8"
click at [341, 138] on div "Manual Payment" at bounding box center [327, 146] width 39 height 32
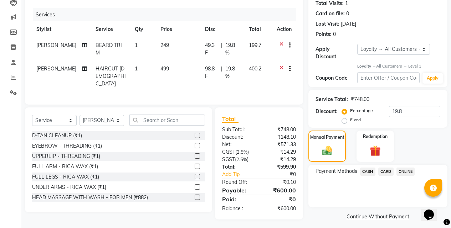
click at [406, 168] on span "ONLINE" at bounding box center [405, 172] width 19 height 8
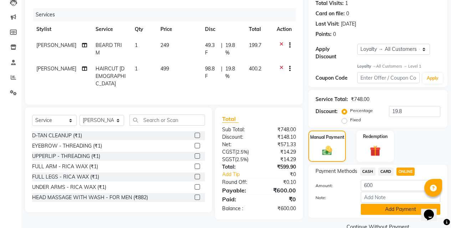
click at [385, 204] on button "Add Payment" at bounding box center [400, 209] width 79 height 11
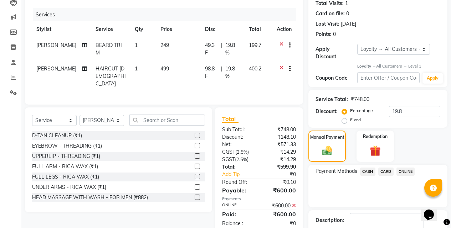
scroll to position [153, 0]
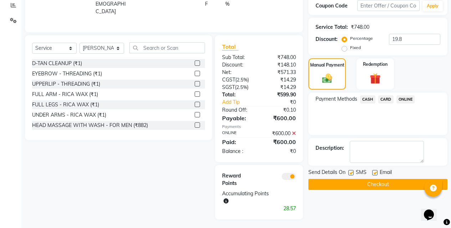
click at [376, 182] on button "Checkout" at bounding box center [377, 184] width 139 height 11
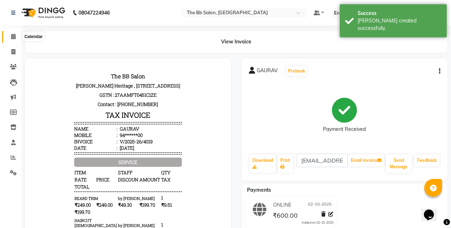
click at [10, 37] on span at bounding box center [13, 37] width 12 height 8
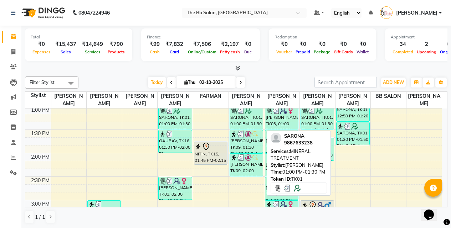
scroll to position [214, 0]
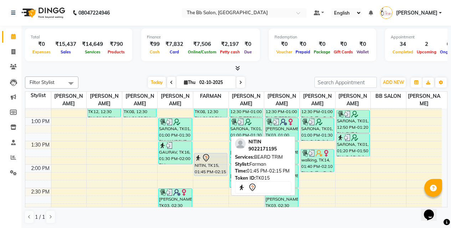
scroll to position [178, 0]
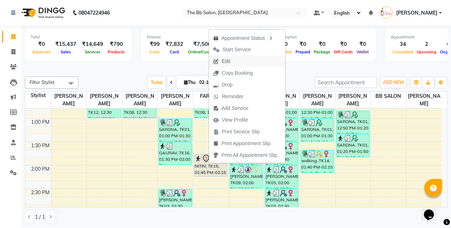
click at [225, 61] on span "Edit" at bounding box center [226, 61] width 9 height 7
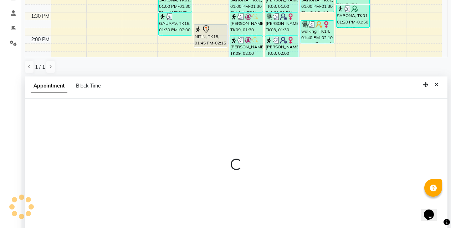
scroll to position [140, 0]
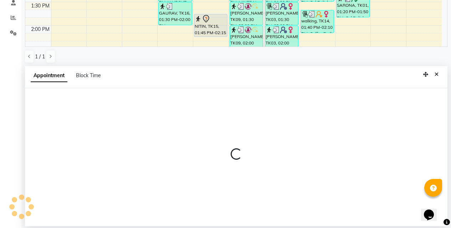
select select "tentative"
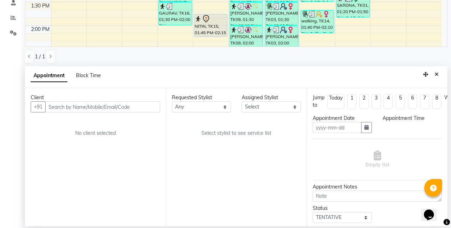
type input "02-10-2025"
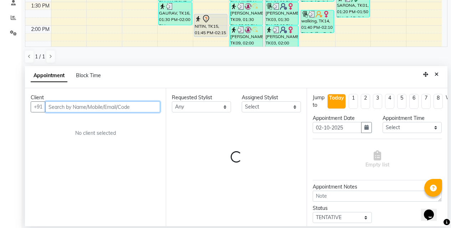
scroll to position [330, 0]
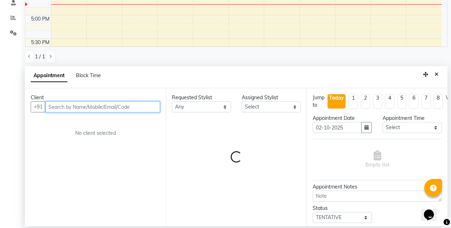
select select "83521"
select select "3065"
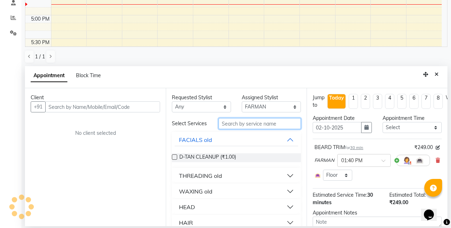
click at [257, 124] on input "text" at bounding box center [260, 123] width 82 height 11
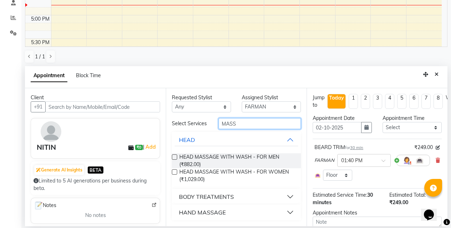
type input "MASS"
click at [291, 211] on button "HAND MASSAGE" at bounding box center [236, 212] width 123 height 13
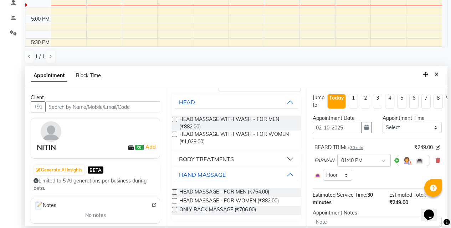
click at [173, 192] on label at bounding box center [174, 192] width 5 height 5
click at [173, 192] on input "checkbox" at bounding box center [174, 193] width 5 height 5
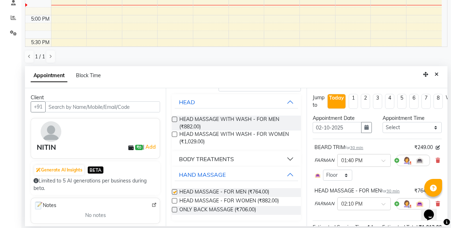
checkbox input "false"
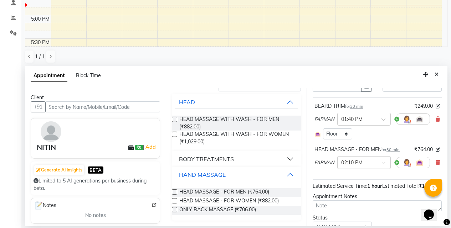
scroll to position [85, 0]
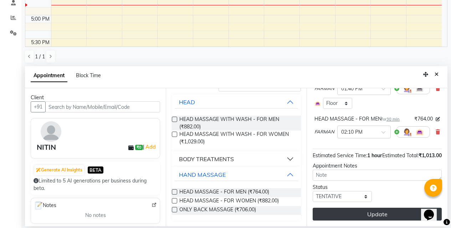
click at [358, 210] on button "Update" at bounding box center [377, 214] width 129 height 13
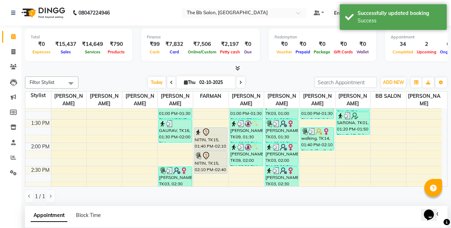
scroll to position [188, 0]
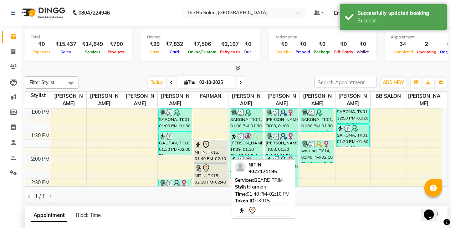
click at [207, 156] on div "NITIN, TK15, 01:40 PM-02:10 PM, [PERSON_NAME] TRIM" at bounding box center [210, 151] width 33 height 22
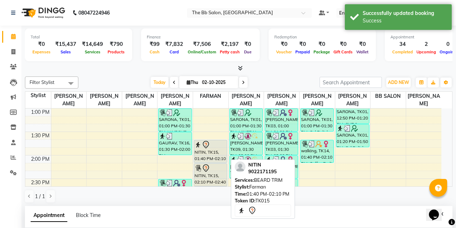
select select "7"
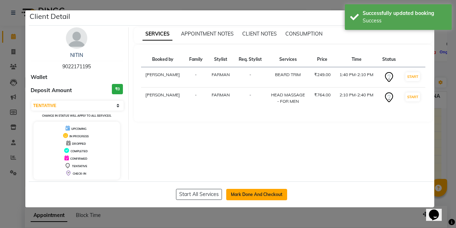
click at [260, 192] on button "Mark Done And Checkout" at bounding box center [256, 194] width 61 height 11
select select "service"
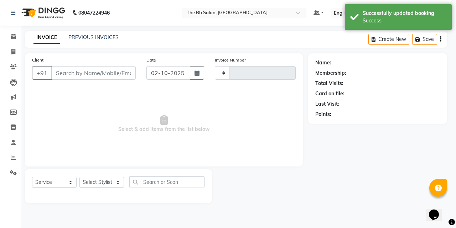
type input "4020"
select select "6231"
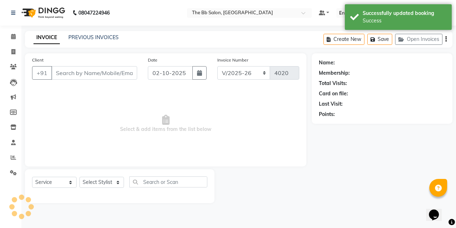
type input "90******95"
select select "83521"
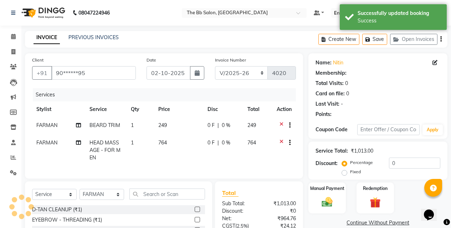
select select "1: Object"
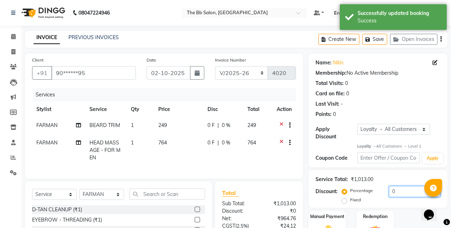
click at [389, 186] on input "0" at bounding box center [414, 191] width 51 height 11
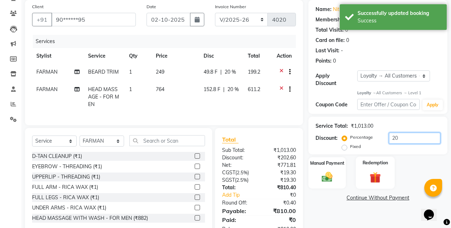
scroll to position [82, 0]
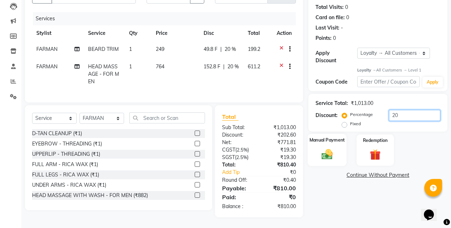
type input "20"
click at [329, 148] on img at bounding box center [327, 154] width 18 height 13
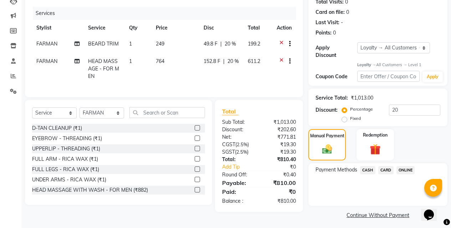
click at [409, 166] on span "ONLINE" at bounding box center [405, 170] width 19 height 8
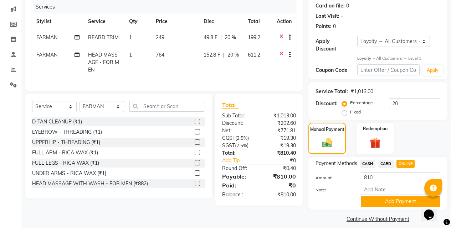
scroll to position [89, 0]
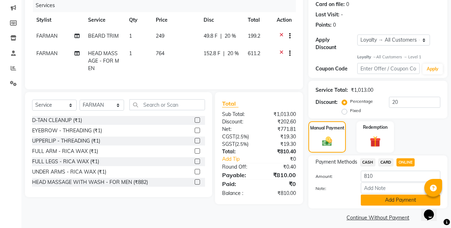
click at [381, 195] on button "Add Payment" at bounding box center [400, 200] width 79 height 11
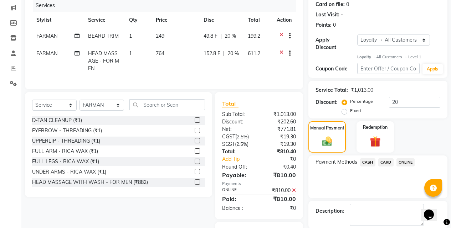
scroll to position [154, 0]
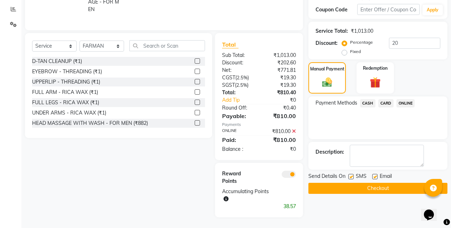
click at [375, 183] on button "Checkout" at bounding box center [377, 188] width 139 height 11
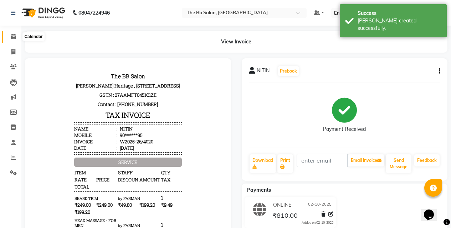
click at [14, 36] on icon at bounding box center [13, 36] width 5 height 5
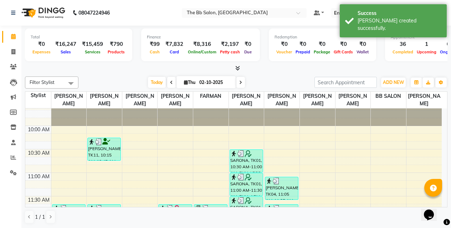
scroll to position [71, 0]
